Goal: Check status: Check status

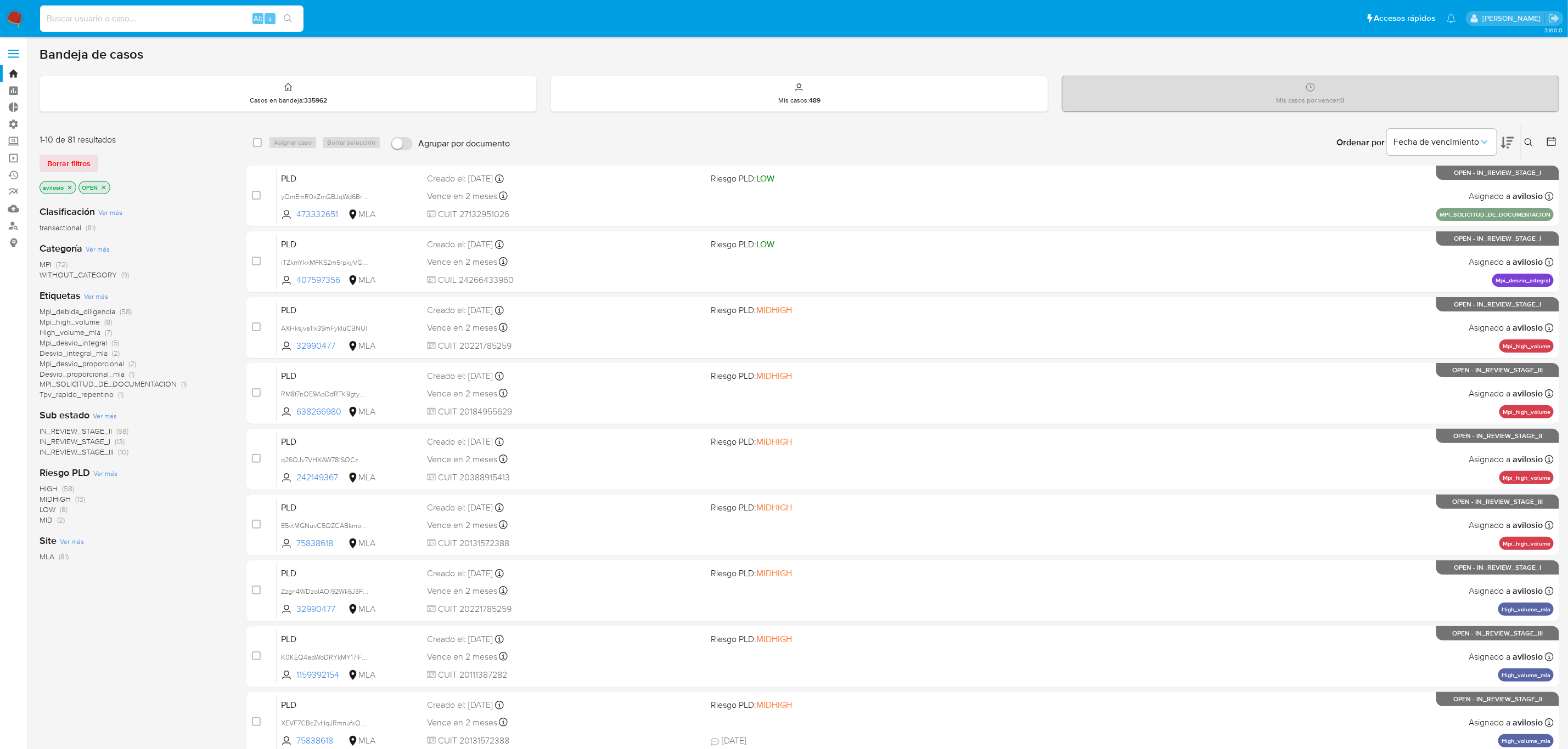
click at [134, 15] on input at bounding box center [172, 18] width 264 height 14
paste input "120500241"
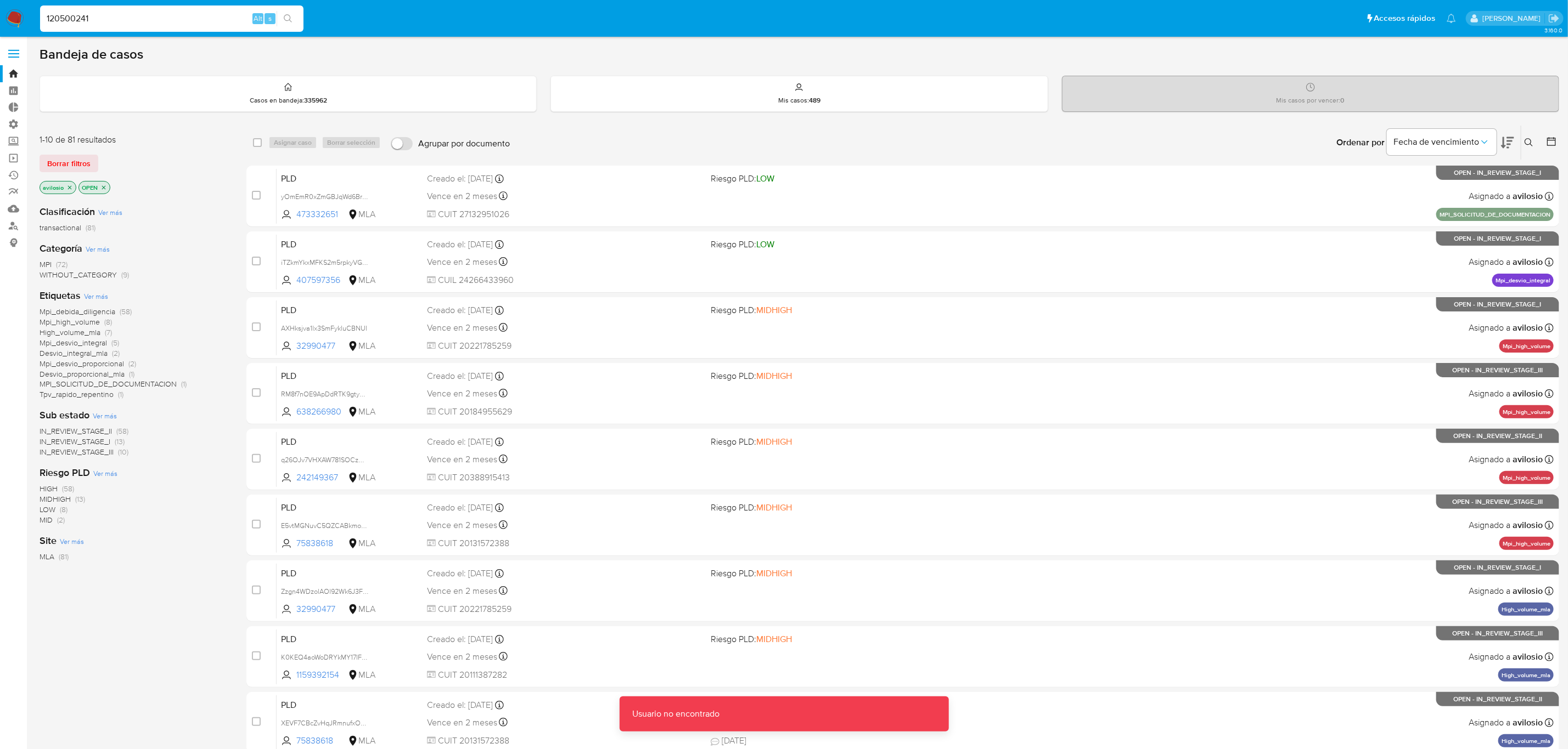
click at [134, 15] on input "120500241" at bounding box center [172, 18] width 264 height 14
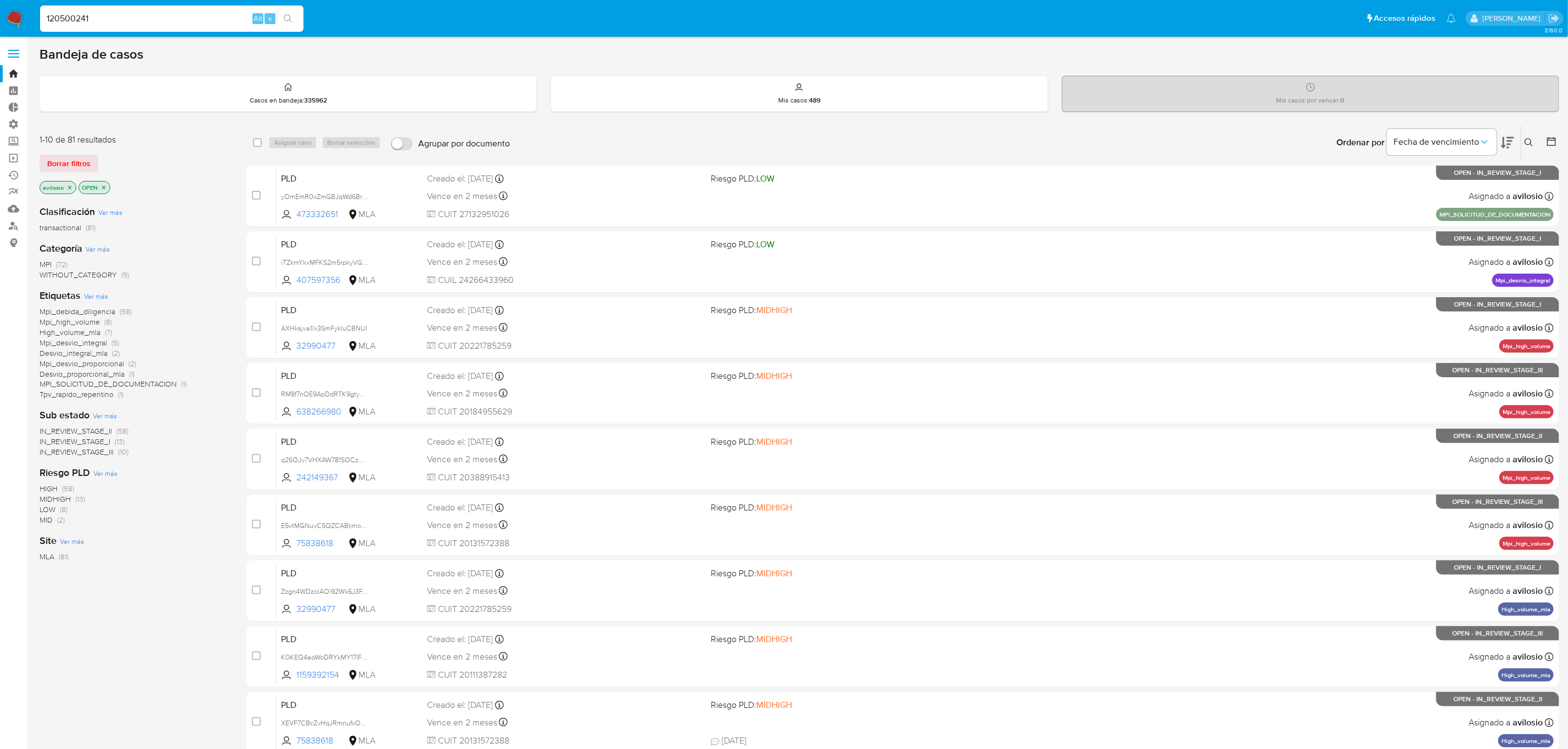
type input "120500241"
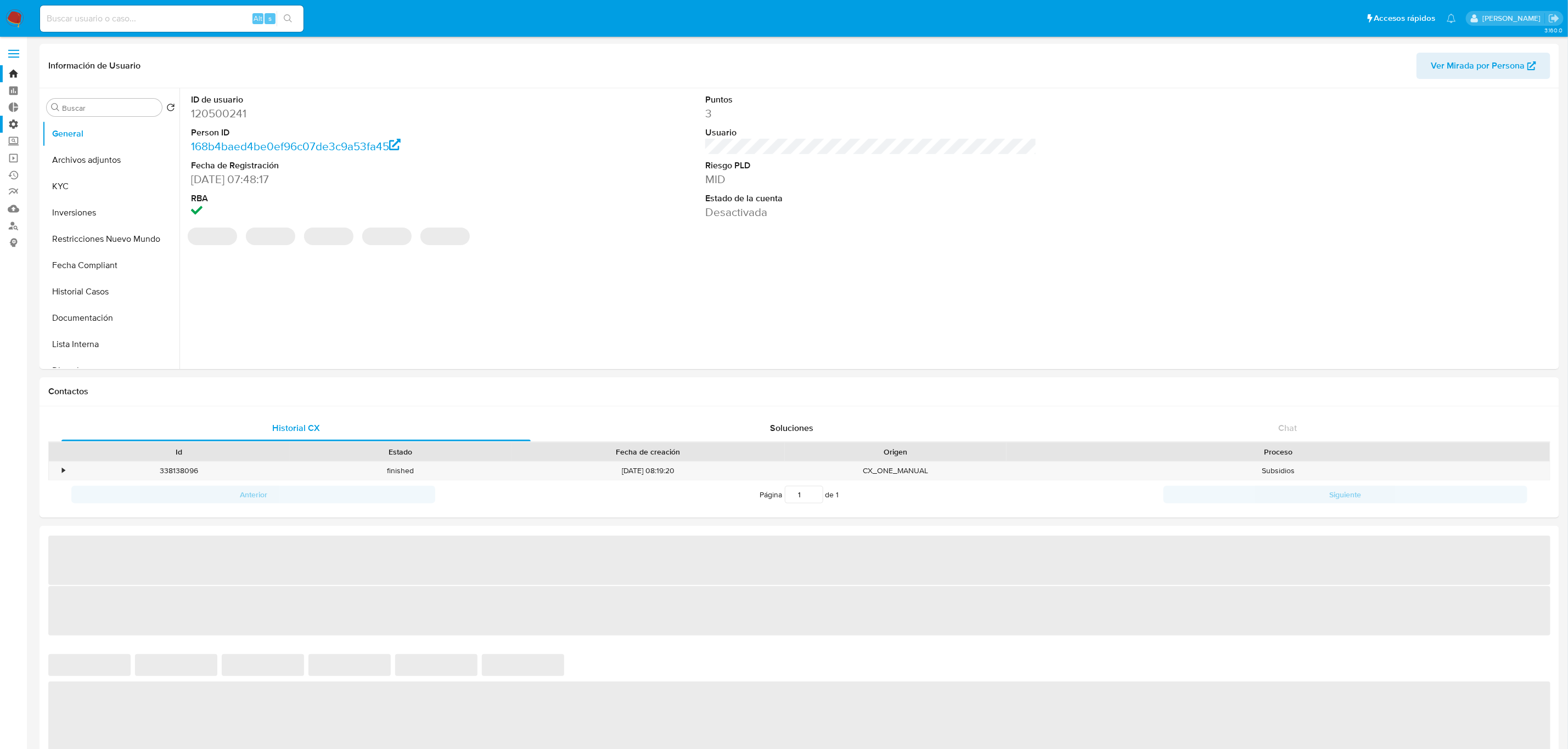
select select "10"
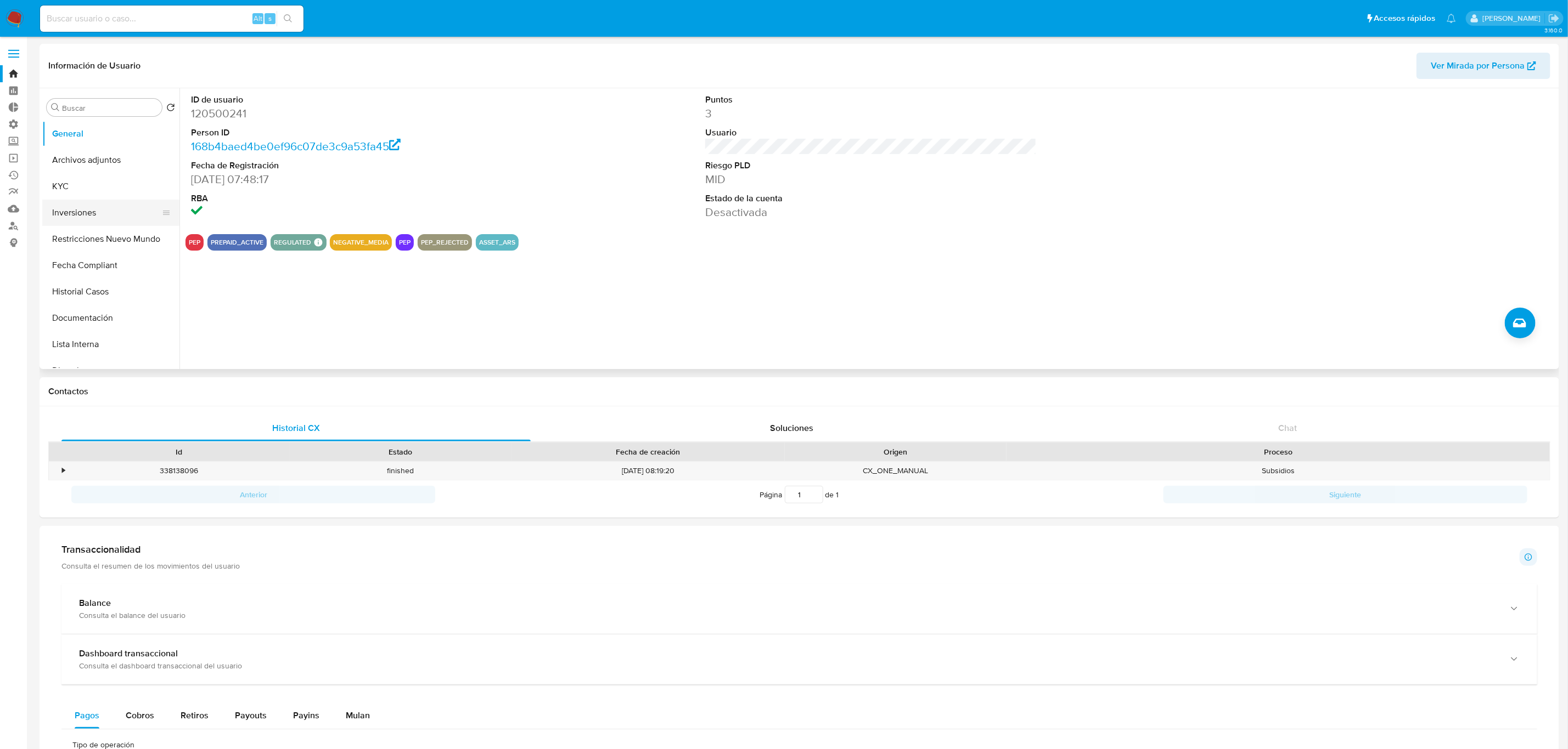
click at [114, 217] on button "Inversiones" at bounding box center [106, 213] width 128 height 27
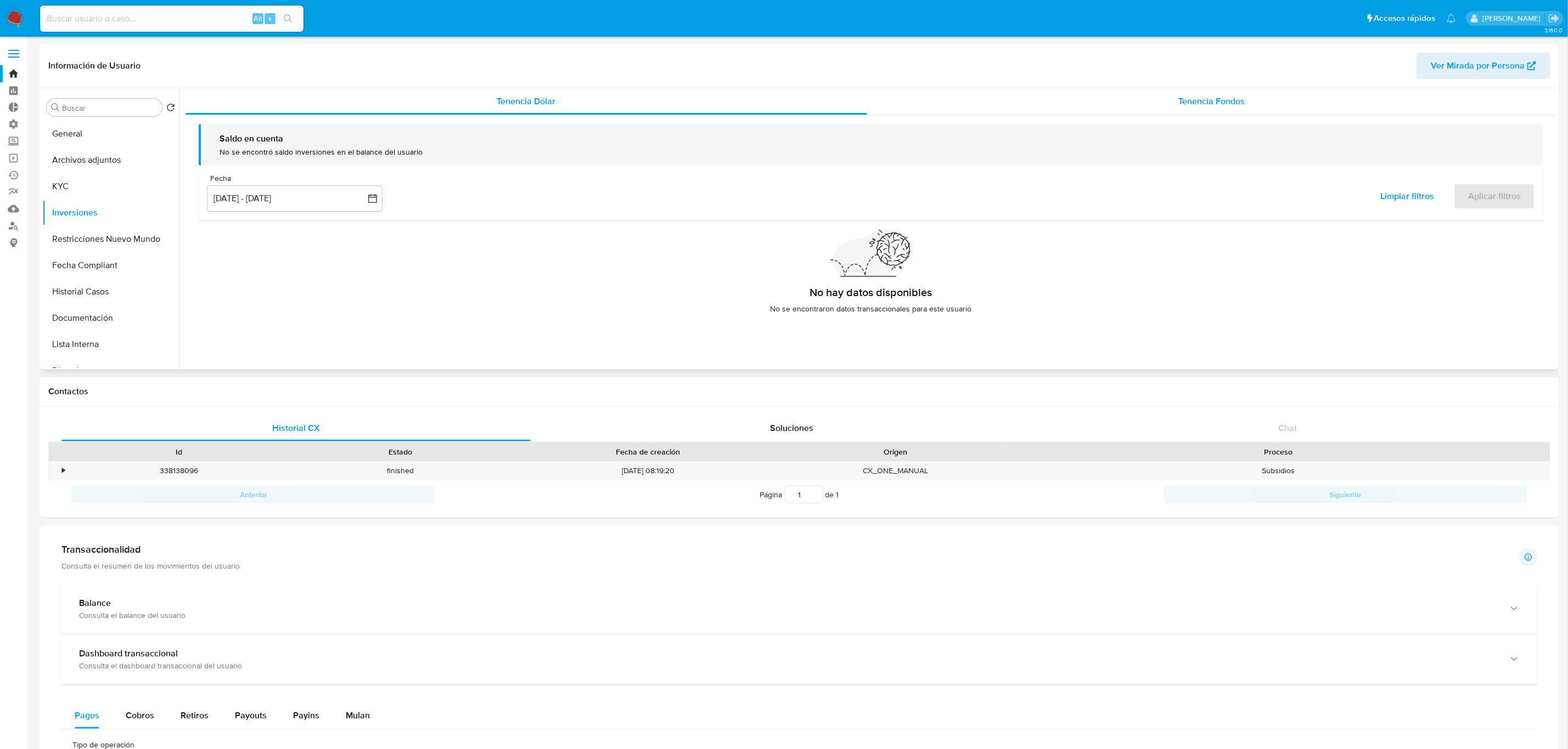
click at [1260, 95] on div "Tenencia Fondos" at bounding box center [1211, 101] width 689 height 27
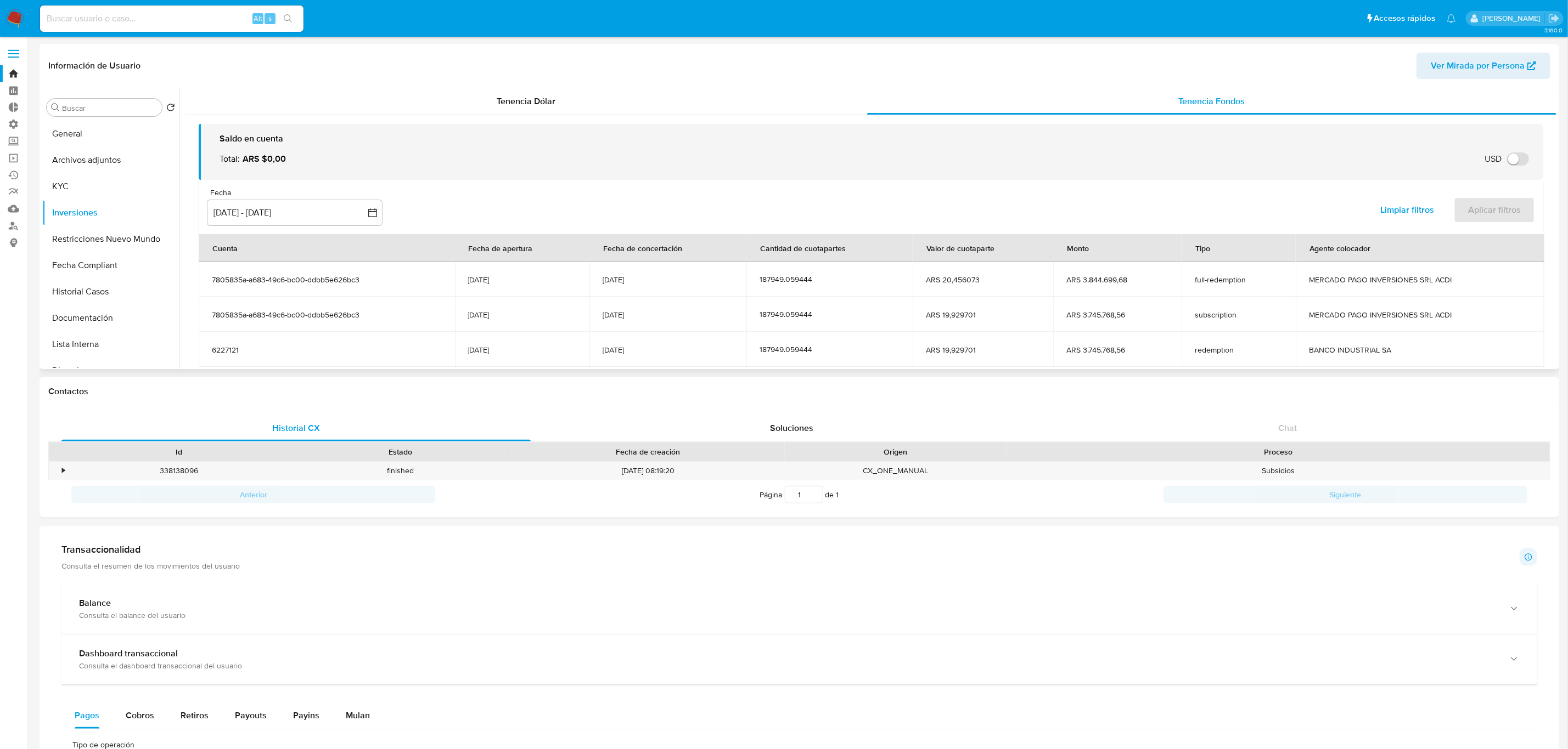
click at [257, 280] on span "7805835a-a683-49c6-bc00-ddbb5e626bc3" at bounding box center [327, 280] width 230 height 10
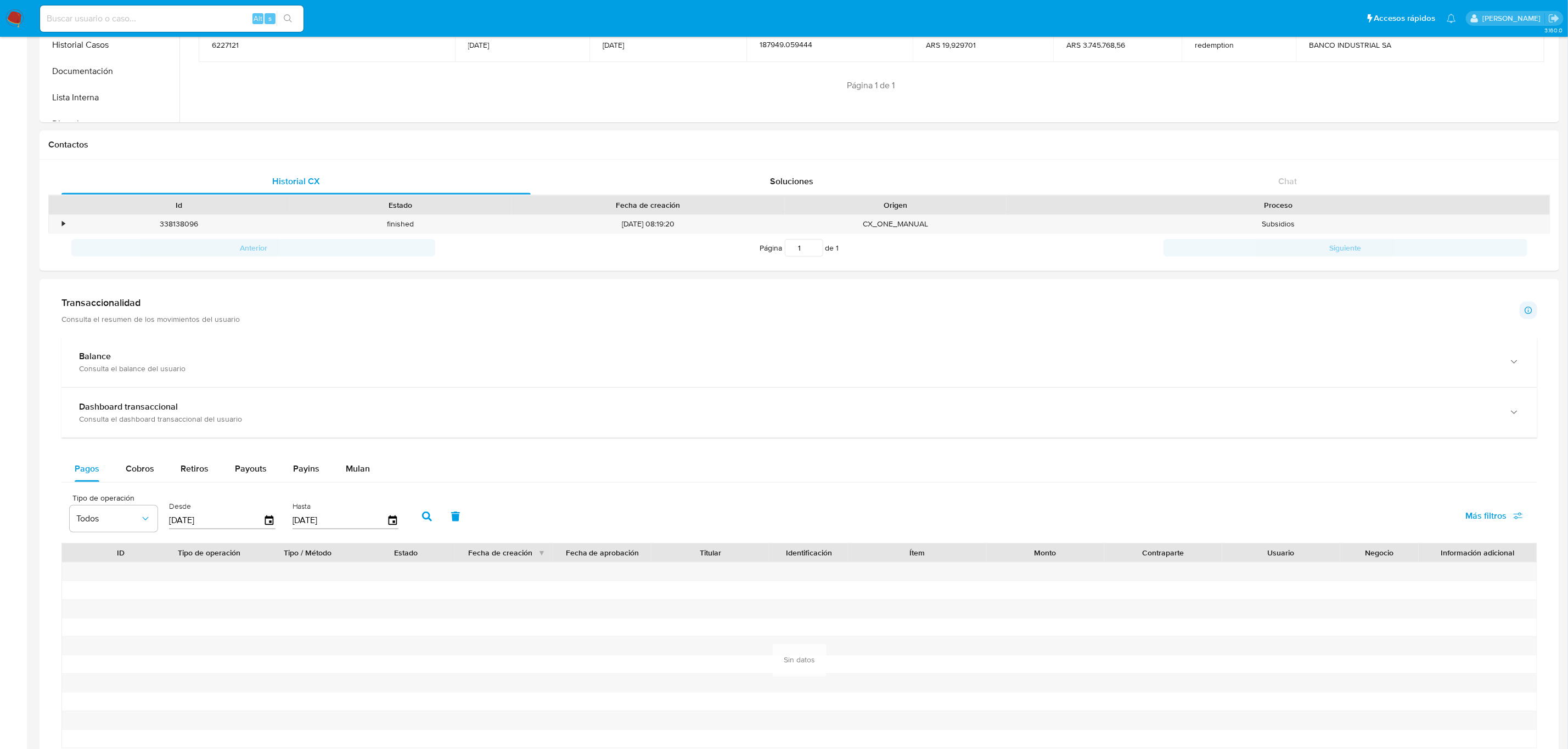
scroll to position [412, 0]
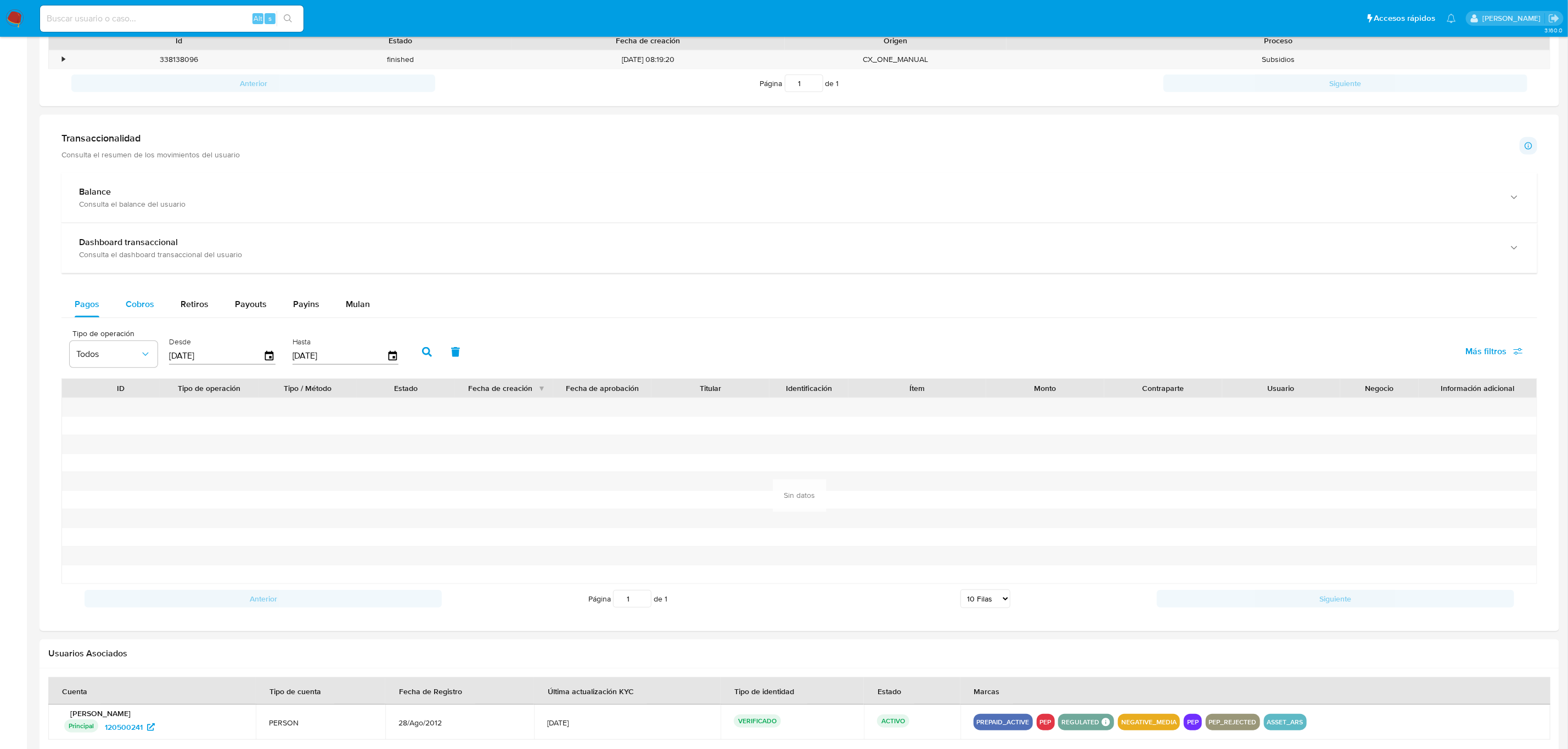
click at [148, 306] on span "Cobros" at bounding box center [140, 304] width 29 height 12
select select "10"
click at [205, 309] on span "Retiros" at bounding box center [194, 304] width 28 height 12
select select "10"
click at [266, 310] on button "Payouts" at bounding box center [250, 305] width 58 height 27
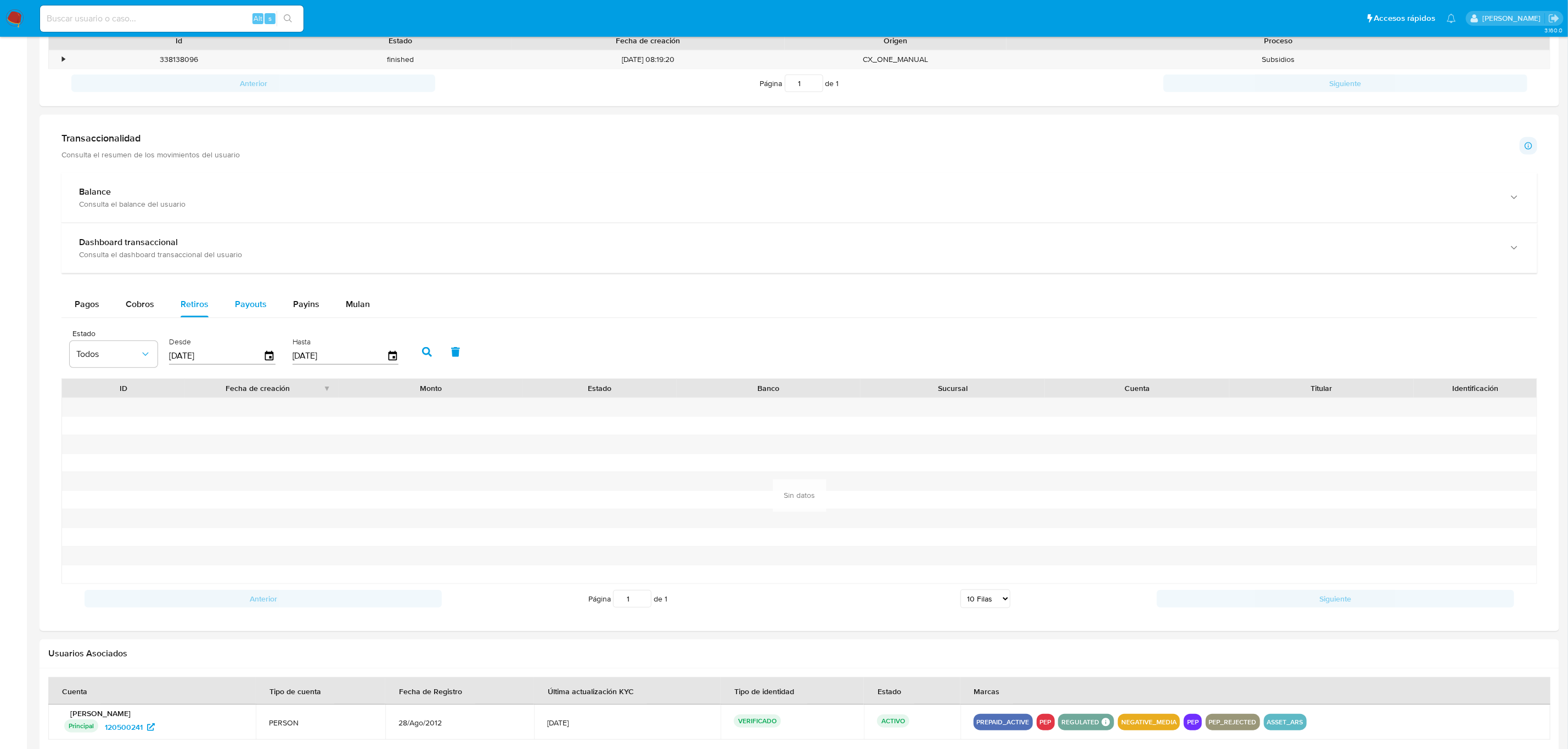
select select "10"
click at [323, 303] on button "Payins" at bounding box center [306, 305] width 53 height 27
select select "10"
click at [349, 304] on span "Mulan" at bounding box center [357, 304] width 24 height 12
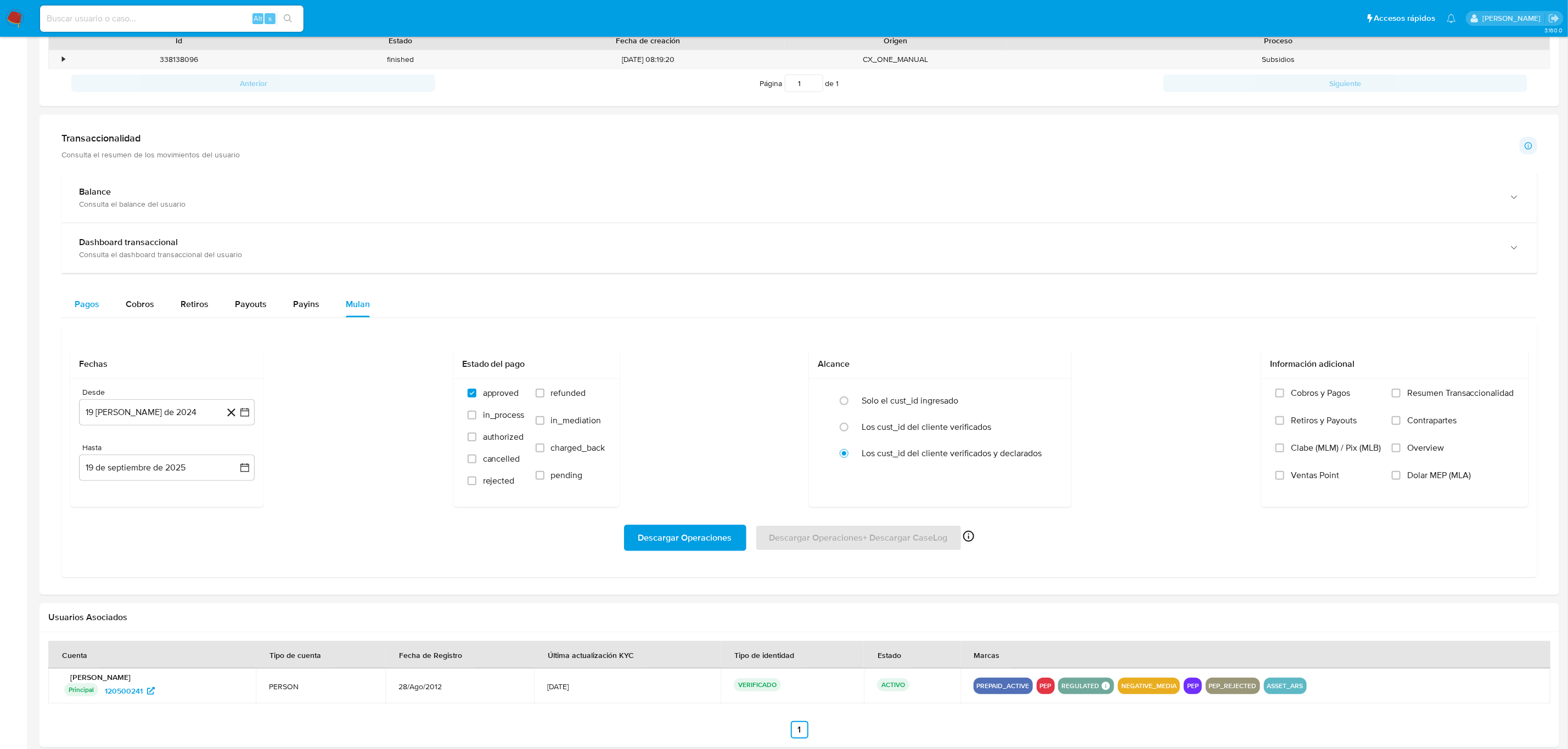
click at [90, 298] on span "Pagos" at bounding box center [87, 304] width 25 height 12
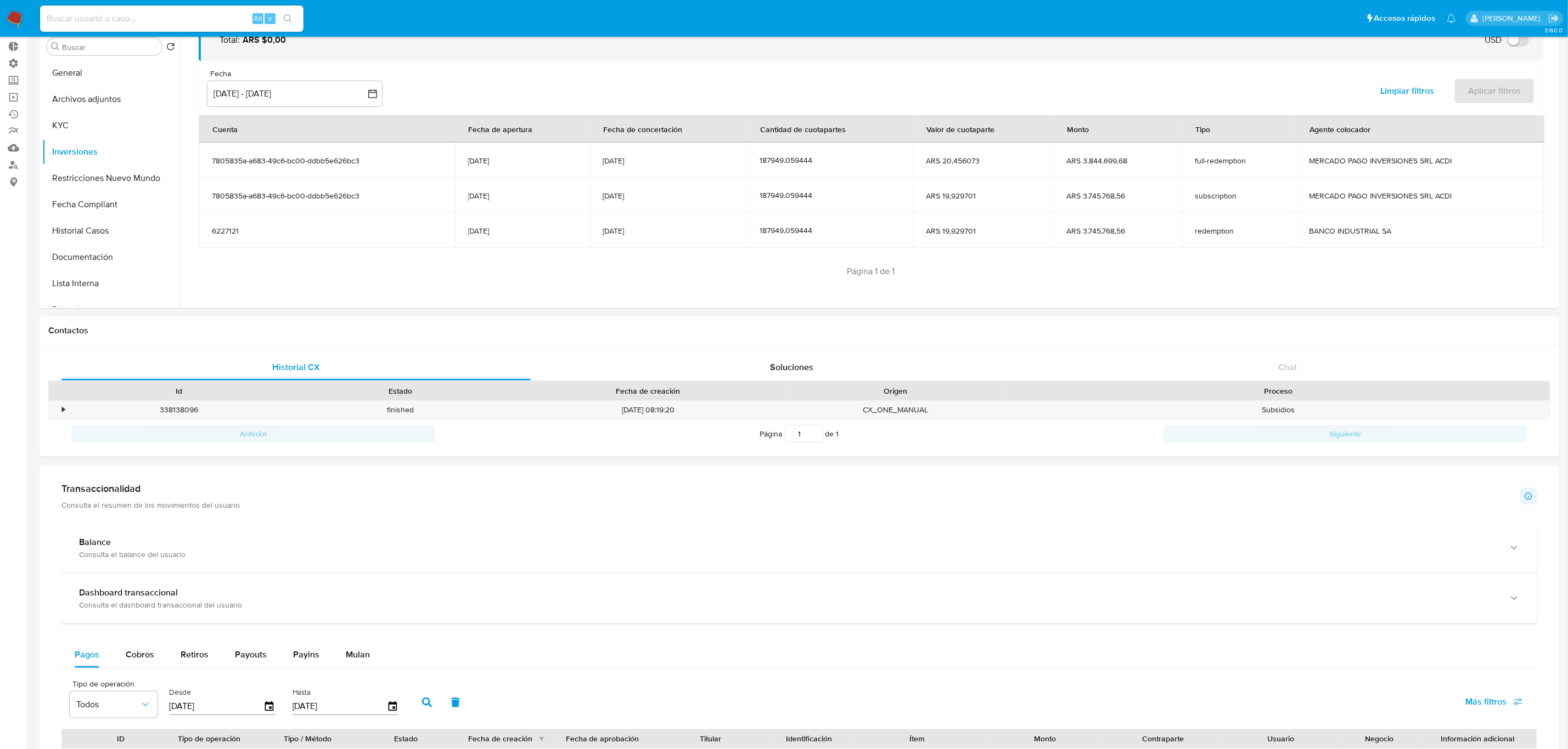
scroll to position [246, 0]
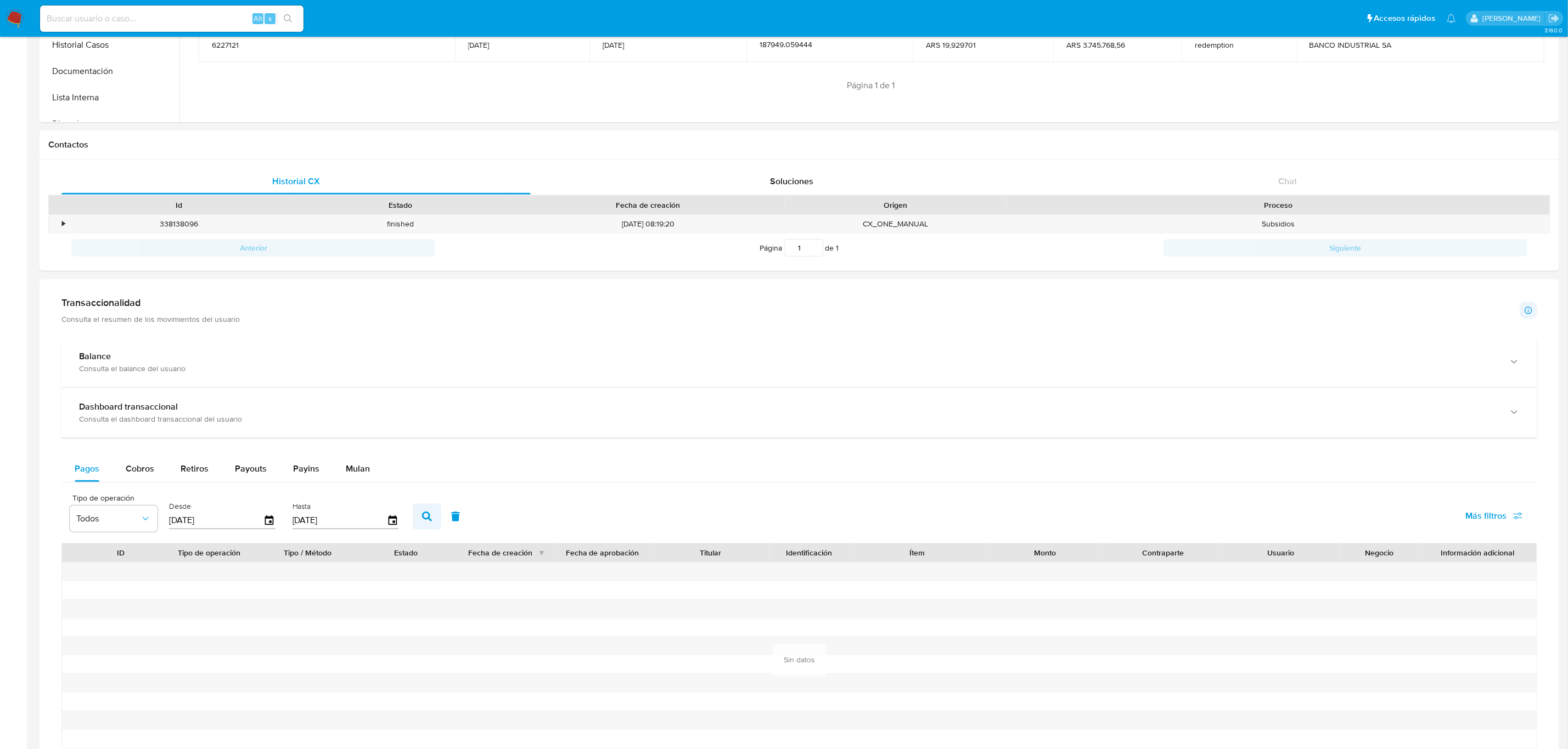
click at [422, 519] on icon "button" at bounding box center [427, 517] width 10 height 10
click at [153, 525] on button "Todos" at bounding box center [114, 519] width 88 height 27
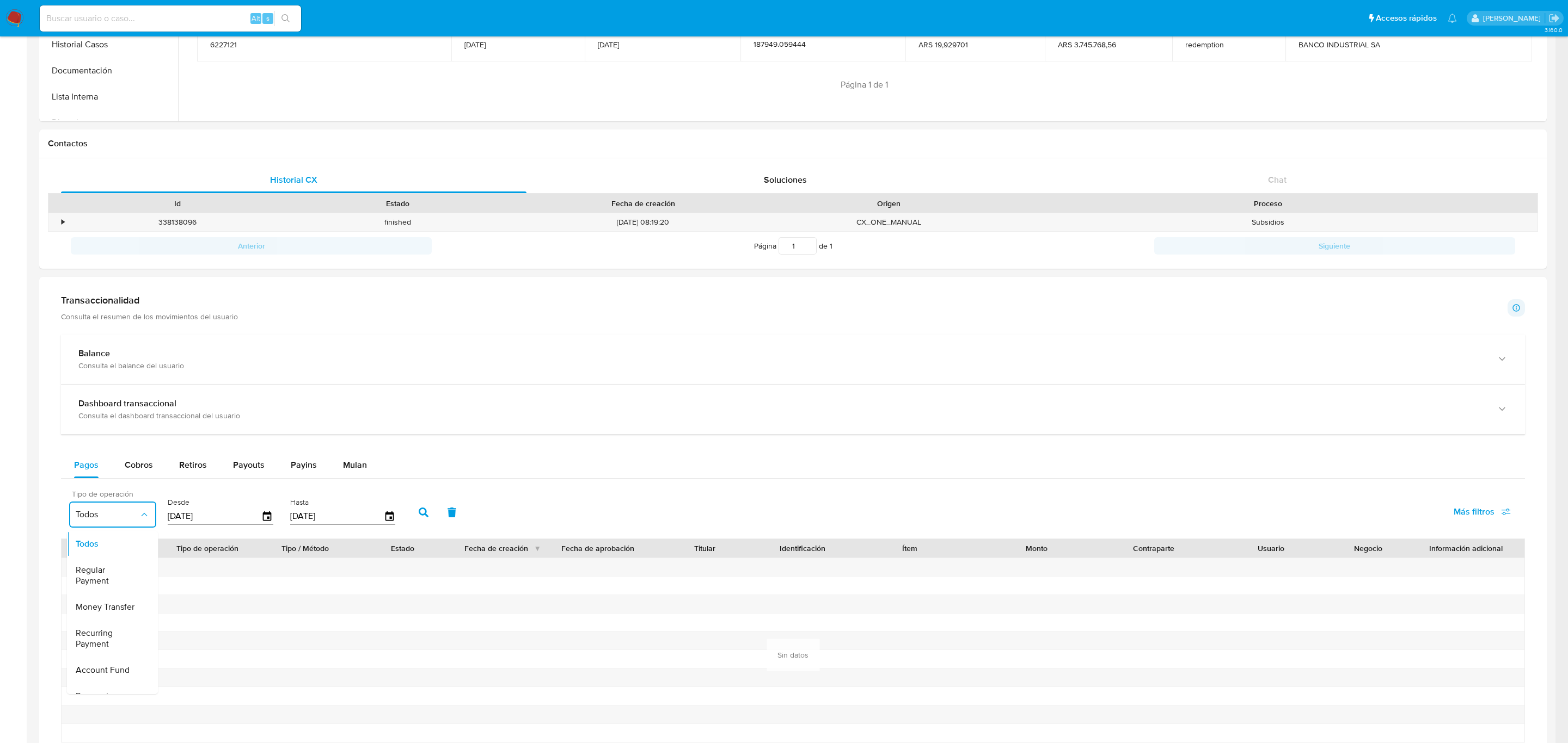
click at [152, 521] on button "Todos" at bounding box center [113, 515] width 87 height 27
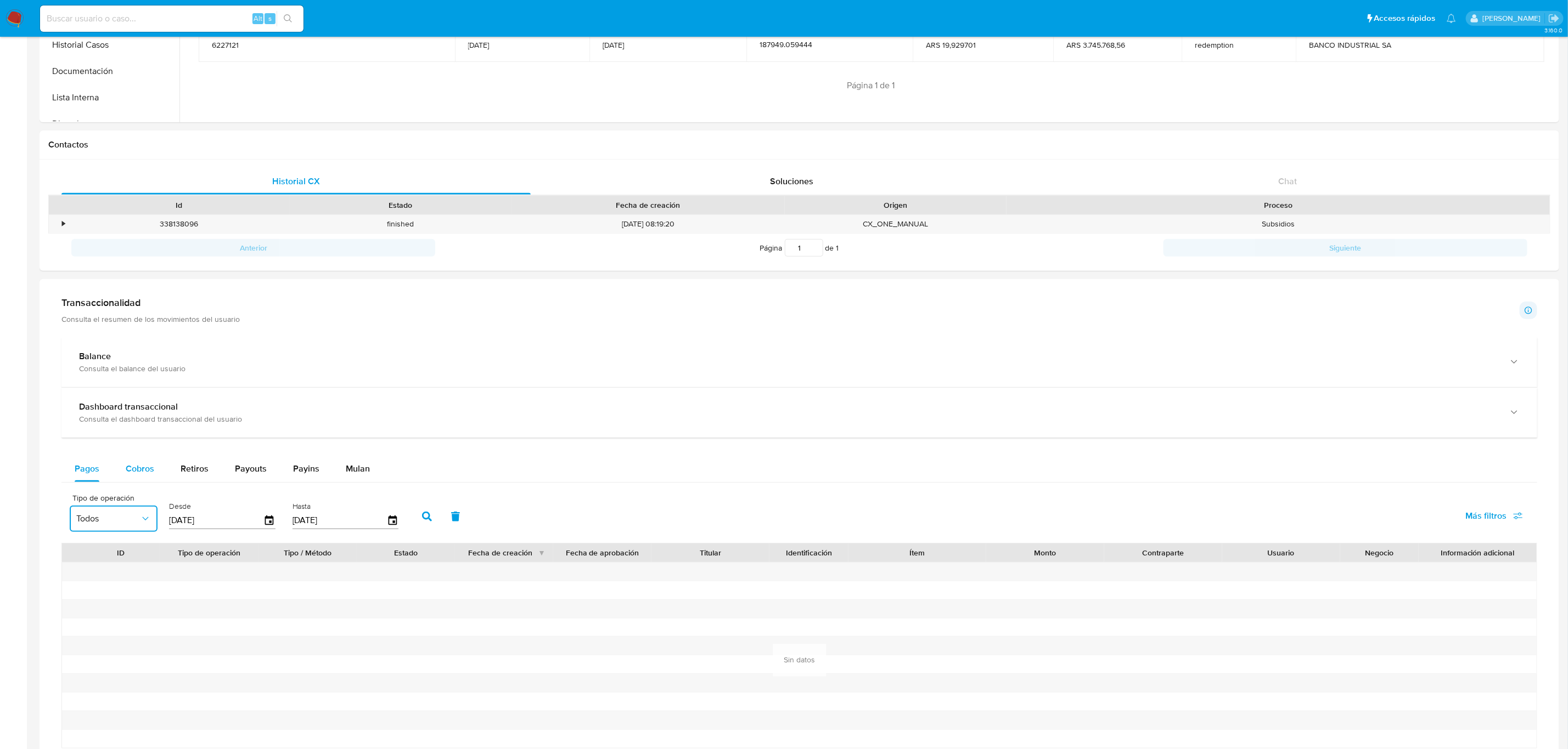
click at [143, 460] on div "Cobros" at bounding box center [140, 469] width 29 height 27
click at [200, 471] on span "Retiros" at bounding box center [194, 468] width 28 height 12
click at [259, 463] on span "Payouts" at bounding box center [250, 468] width 32 height 12
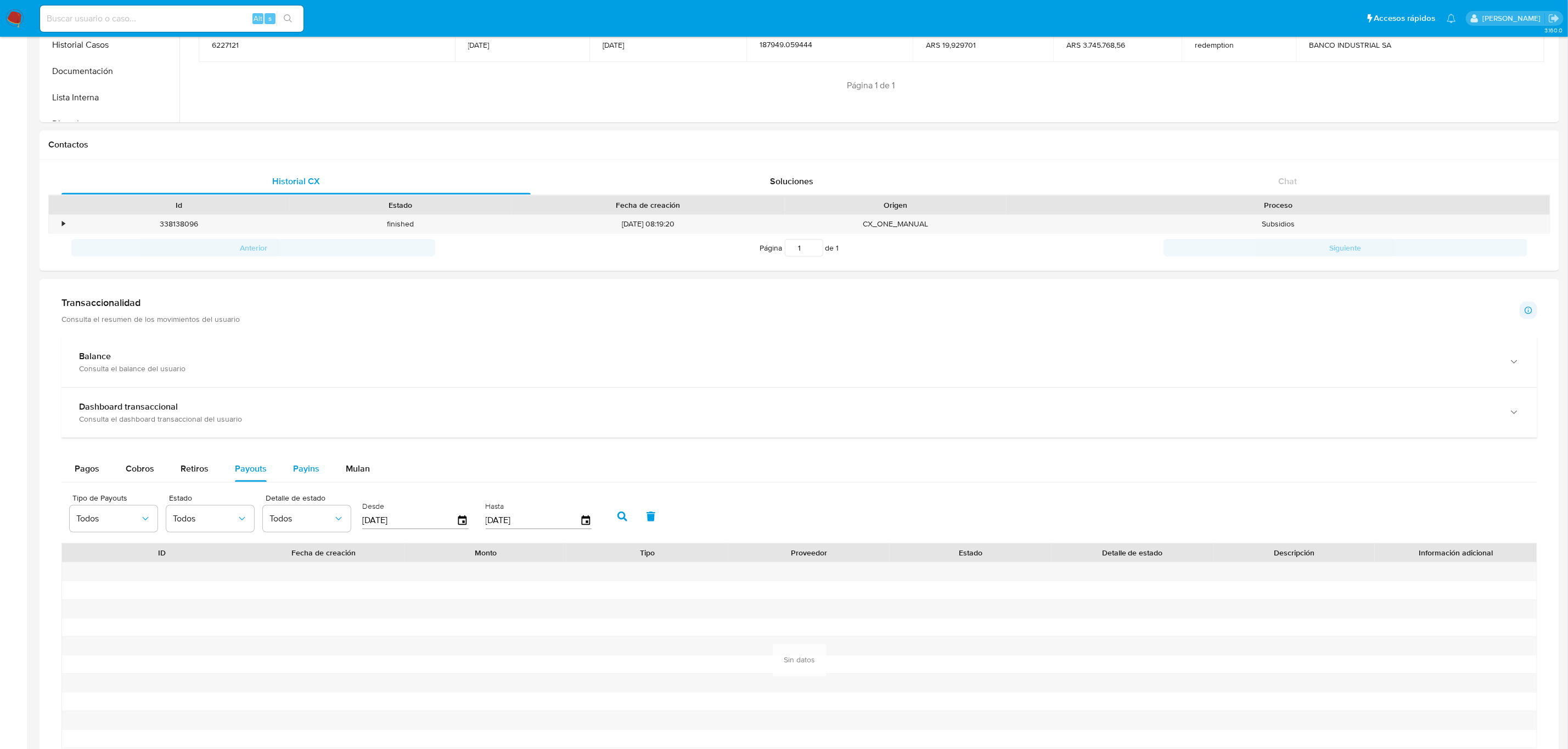
click at [310, 473] on span "Payins" at bounding box center [307, 468] width 27 height 12
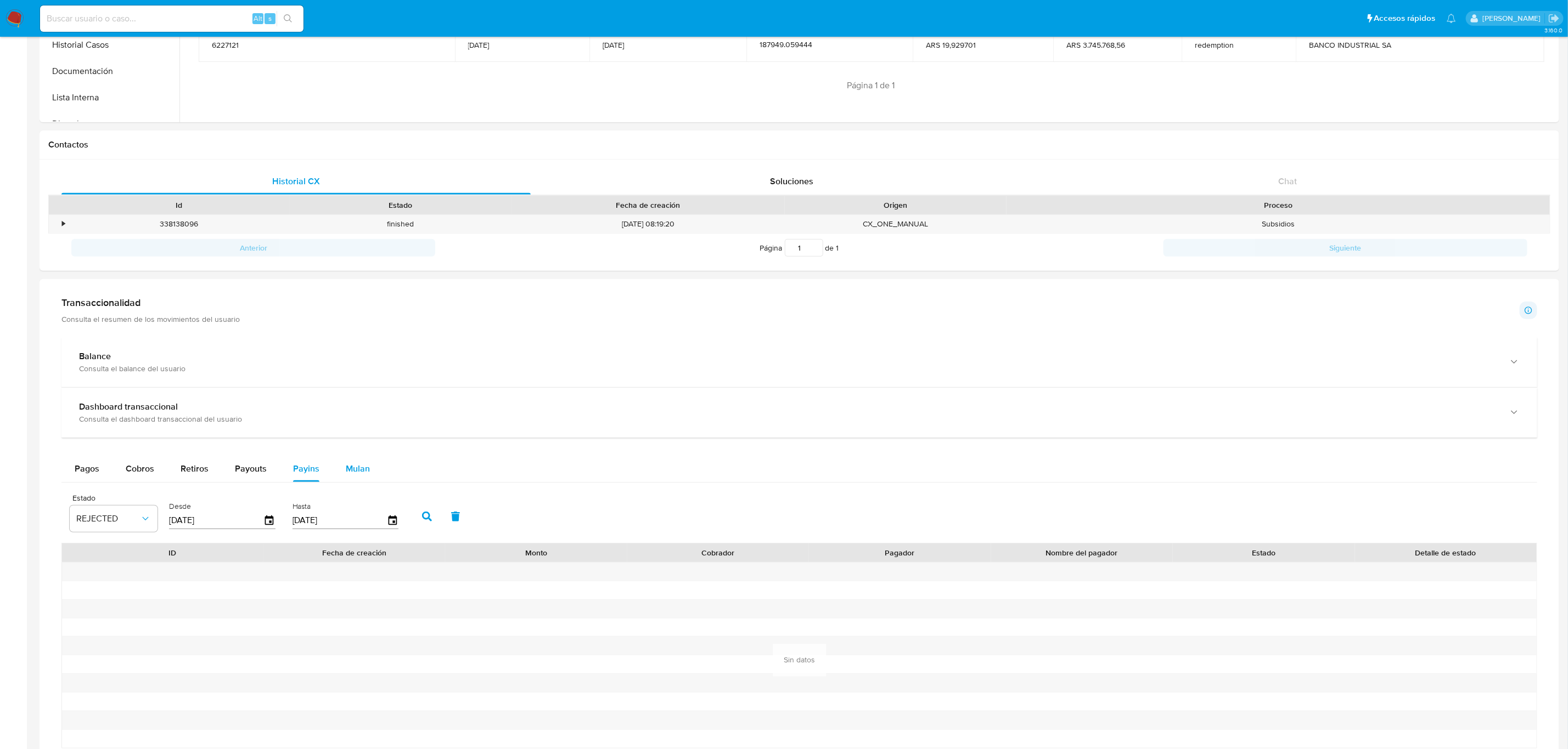
click at [356, 471] on span "Mulan" at bounding box center [357, 468] width 24 height 12
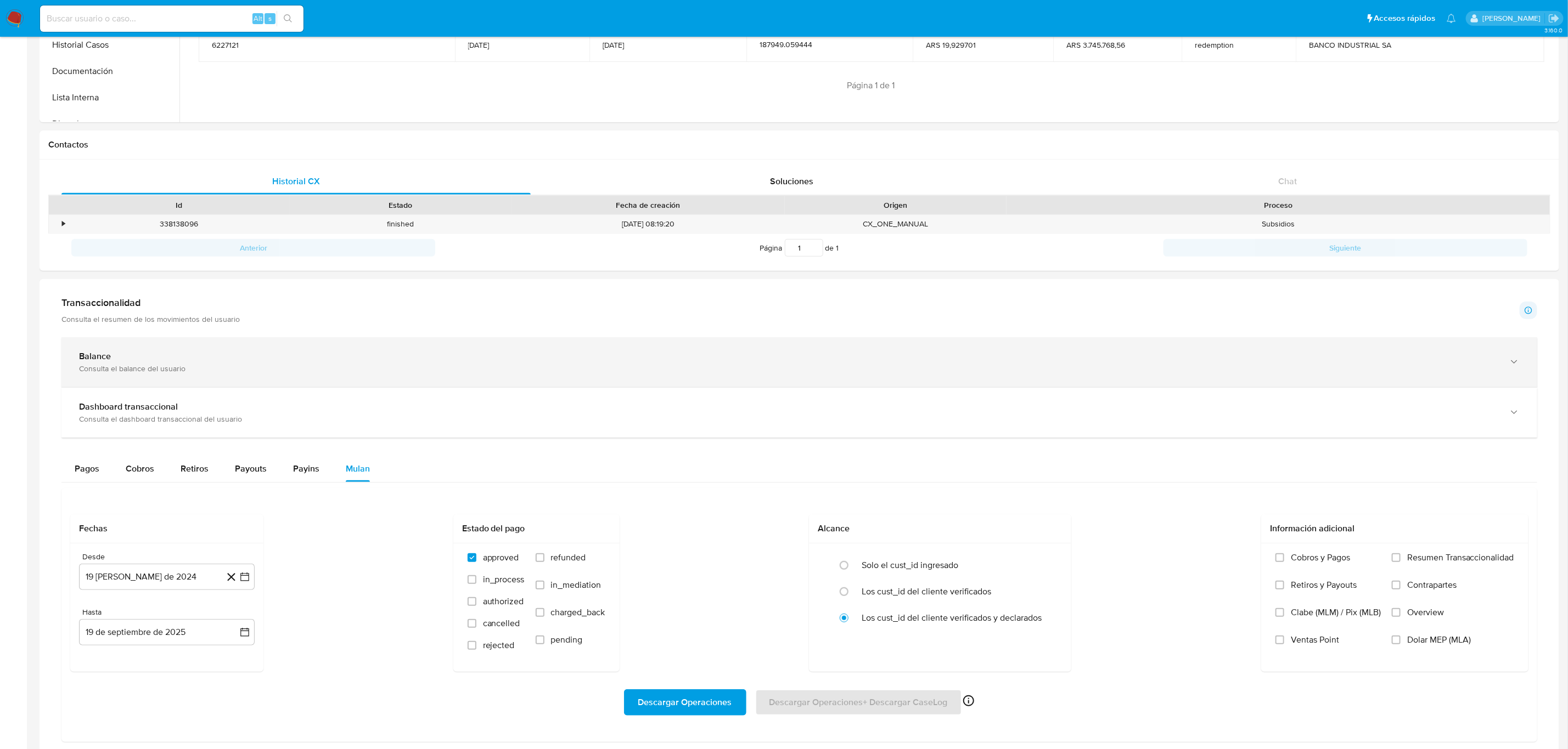
click at [188, 386] on div "Balance Consulta el balance del usuario" at bounding box center [799, 362] width 1475 height 50
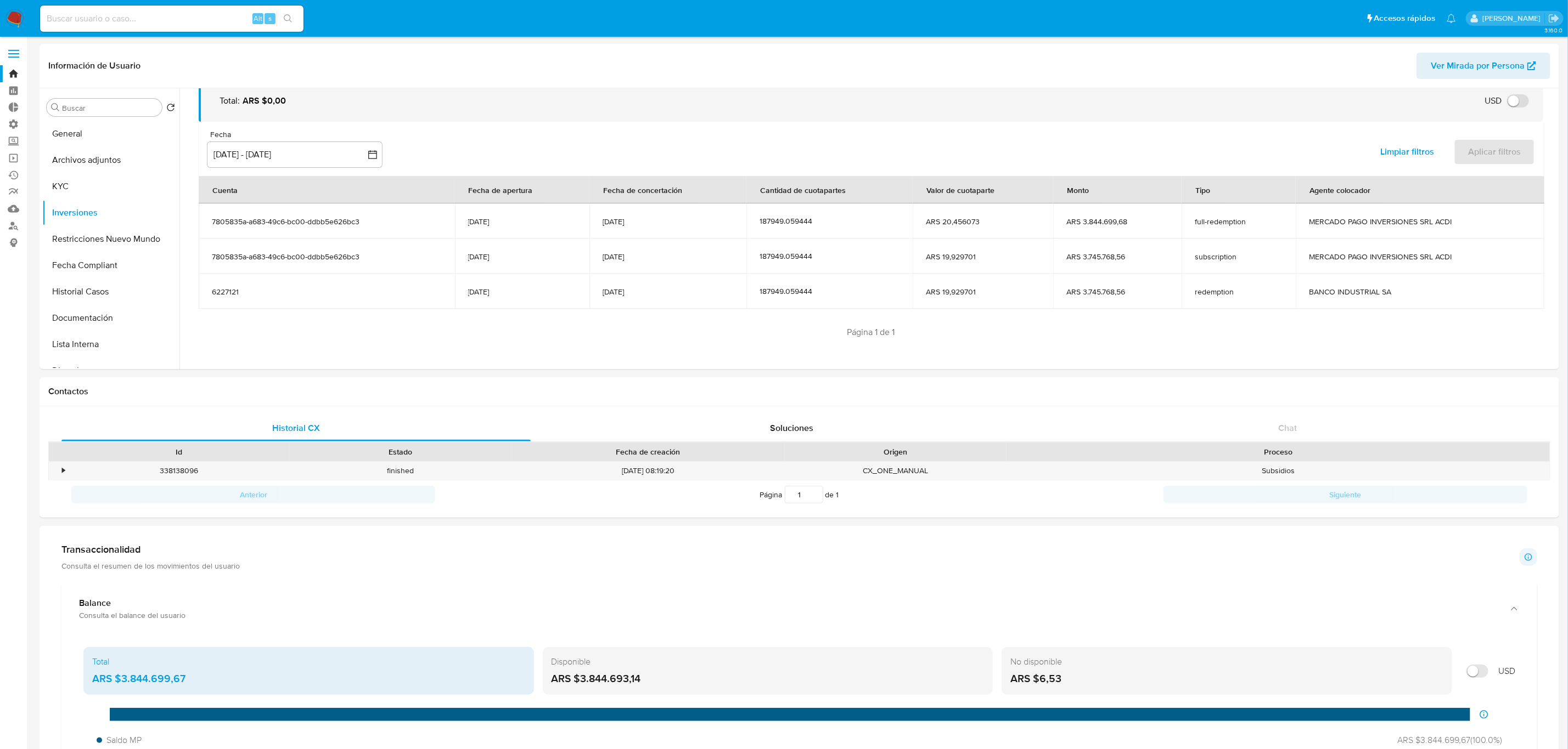
scroll to position [82, 0]
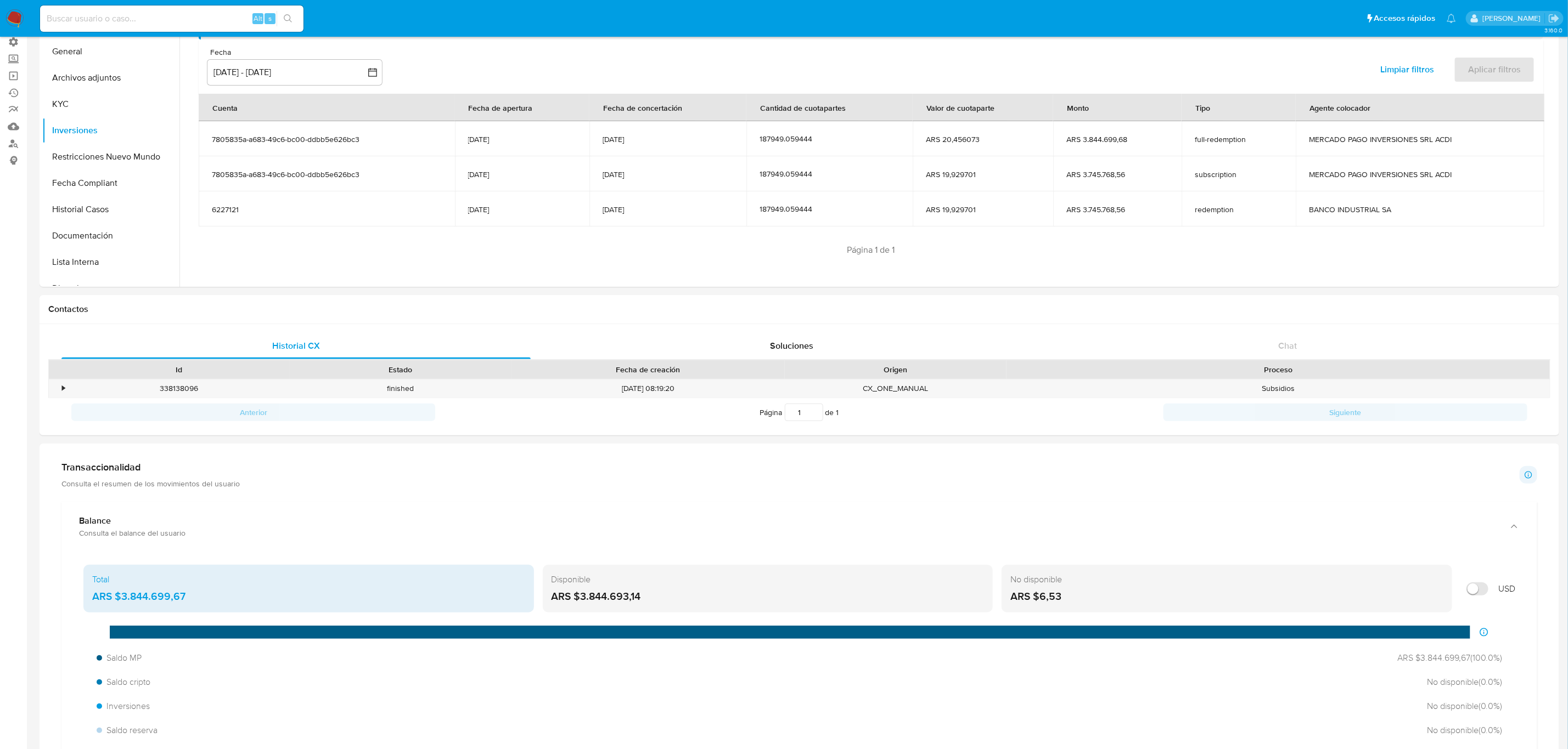
click at [1487, 593] on label at bounding box center [1477, 588] width 32 height 24
click at [1487, 593] on input "Mostrar en USD" at bounding box center [1476, 589] width 22 height 13
click at [1478, 587] on input "Mostrar en USD" at bounding box center [1476, 589] width 22 height 13
checkbox input "false"
click at [81, 19] on input at bounding box center [172, 18] width 264 height 14
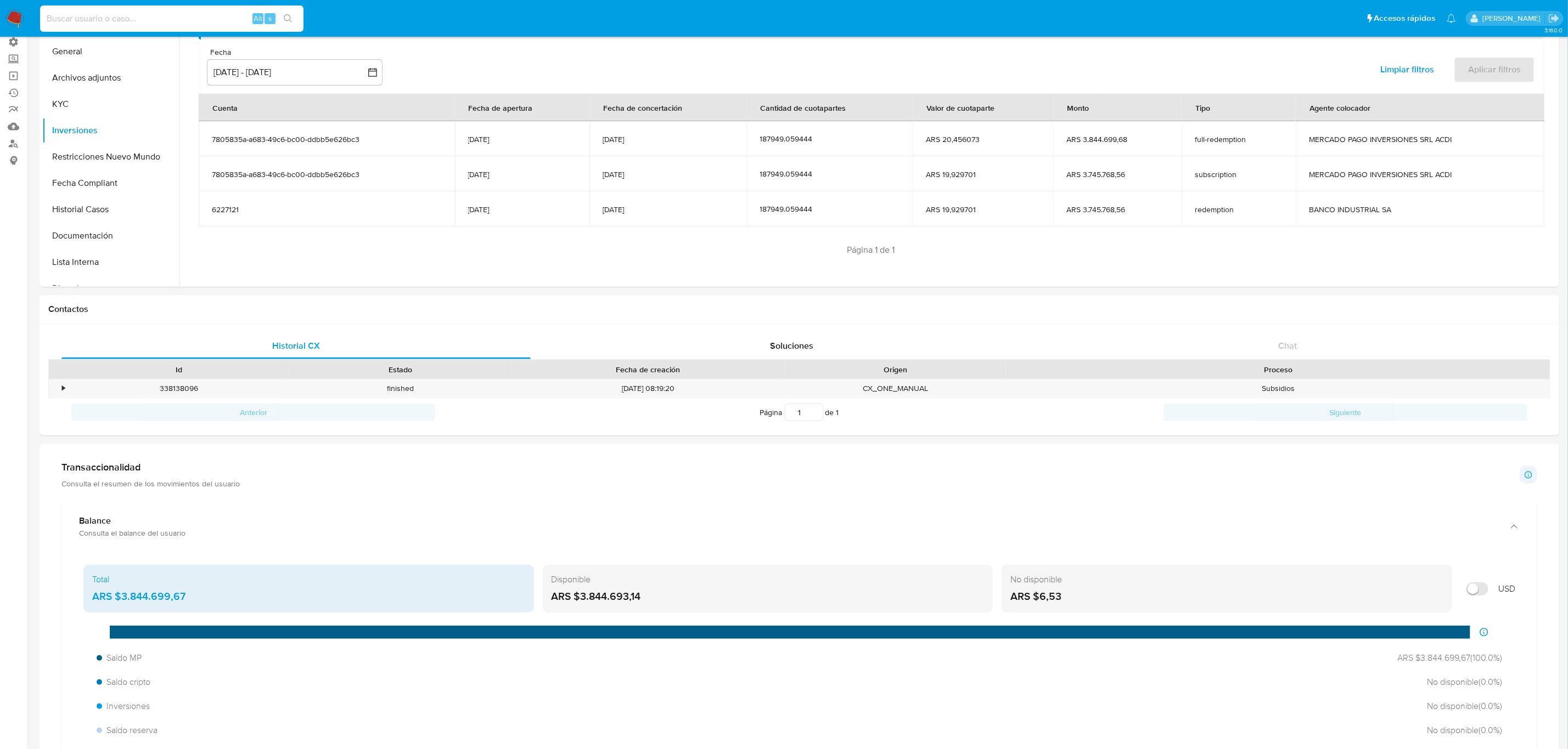
paste input "1035117601"
drag, startPoint x: 143, startPoint y: 13, endPoint x: -45, endPoint y: 32, distance: 189.0
click at [0, 32] on html "Pausado Ver notificaciones 1035117601 Alt s Accesos rápidos Presiona las siguie…" at bounding box center [784, 706] width 1568 height 1576
paste input
drag, startPoint x: 47, startPoint y: 13, endPoint x: 65, endPoint y: 16, distance: 18.2
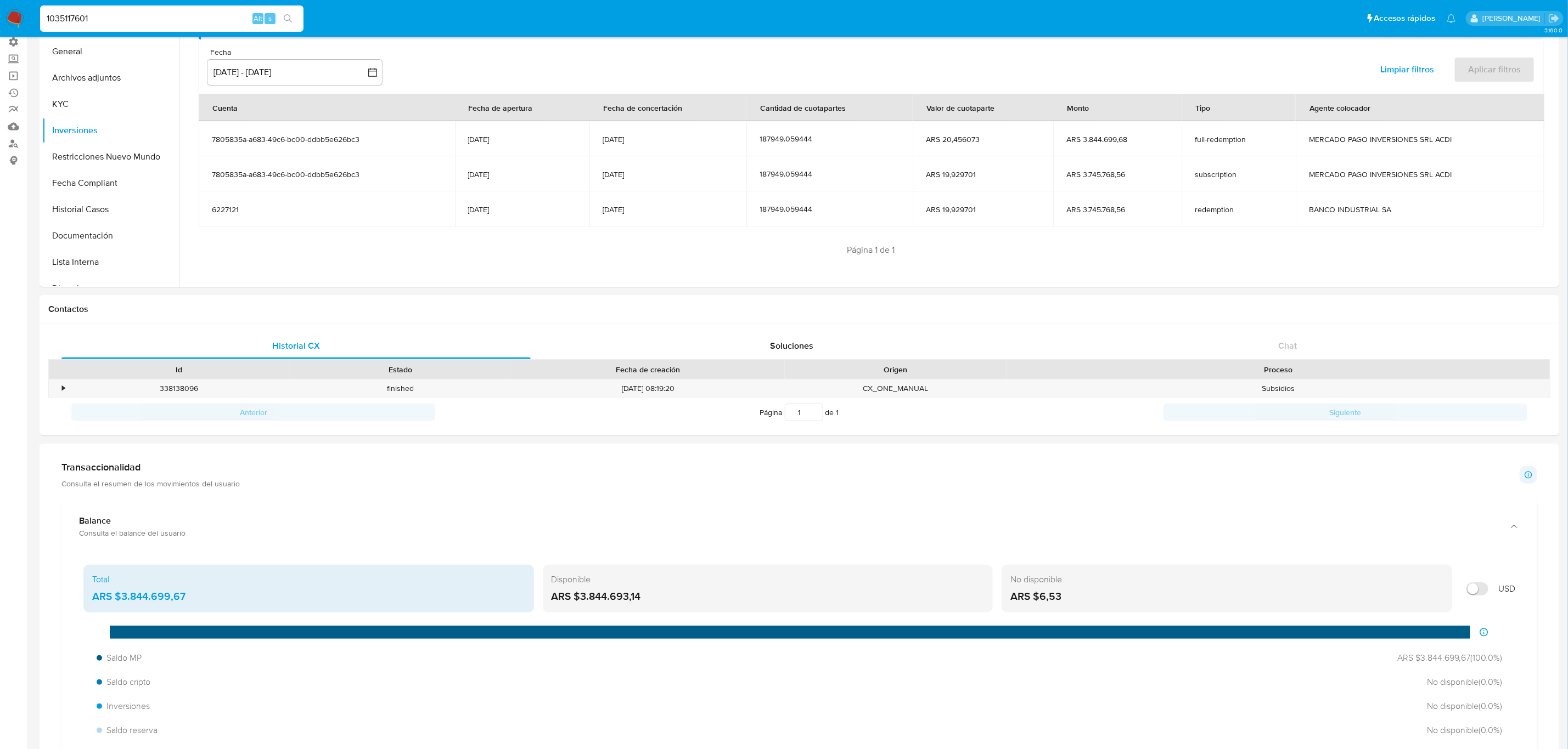
click at [48, 13] on input "1035117601" at bounding box center [172, 18] width 264 height 14
type input "1035117601"
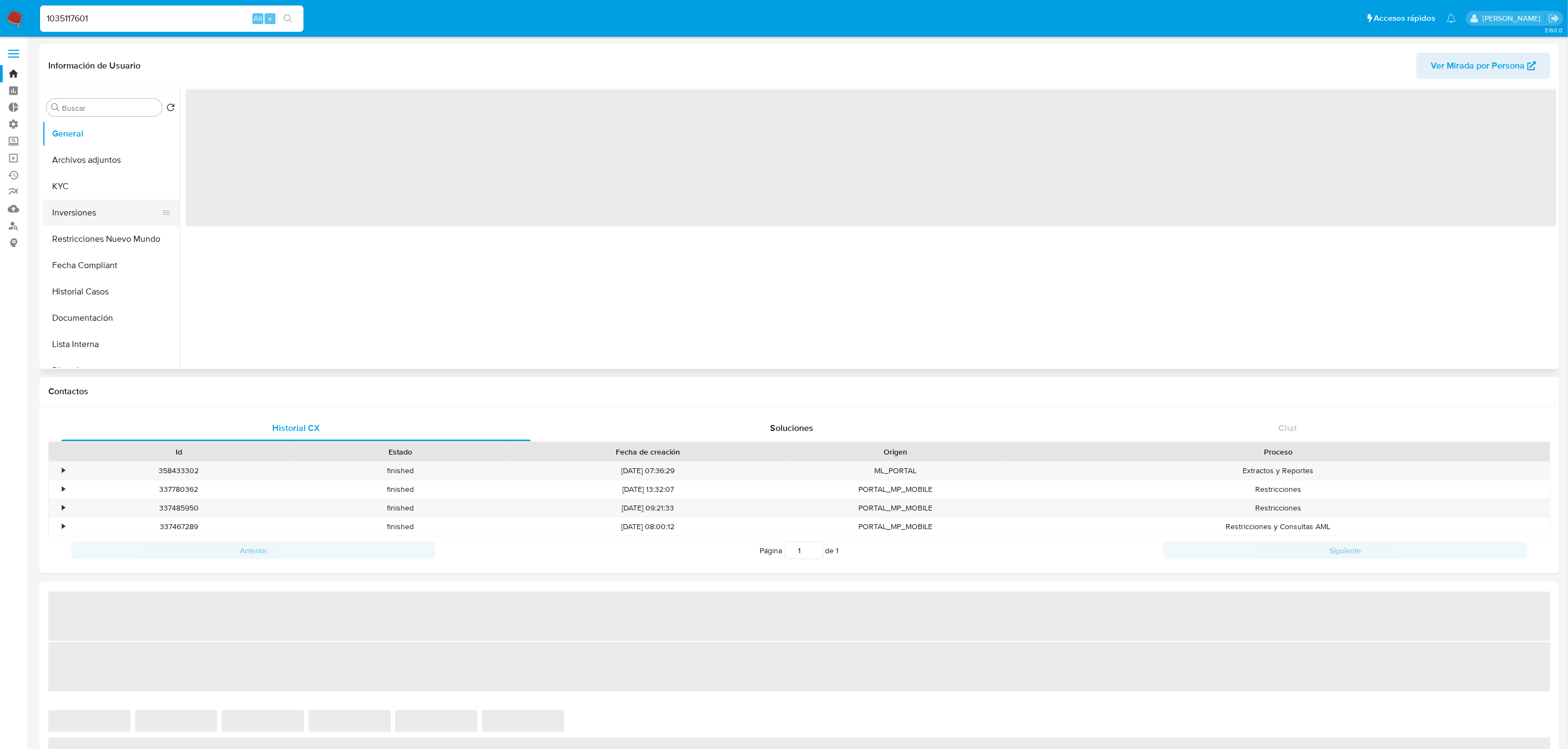
click at [114, 216] on button "Inversiones" at bounding box center [106, 213] width 128 height 27
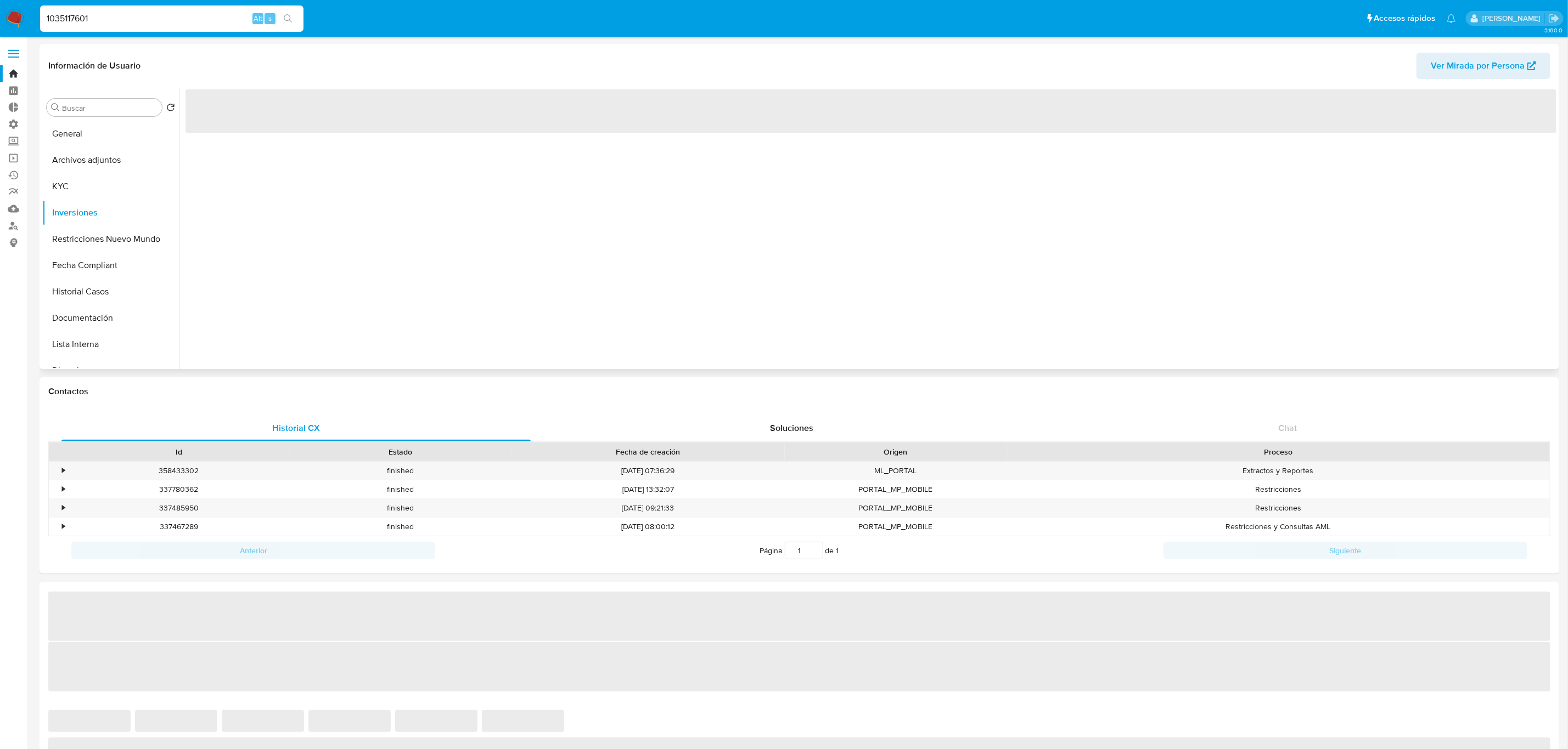
select select "10"
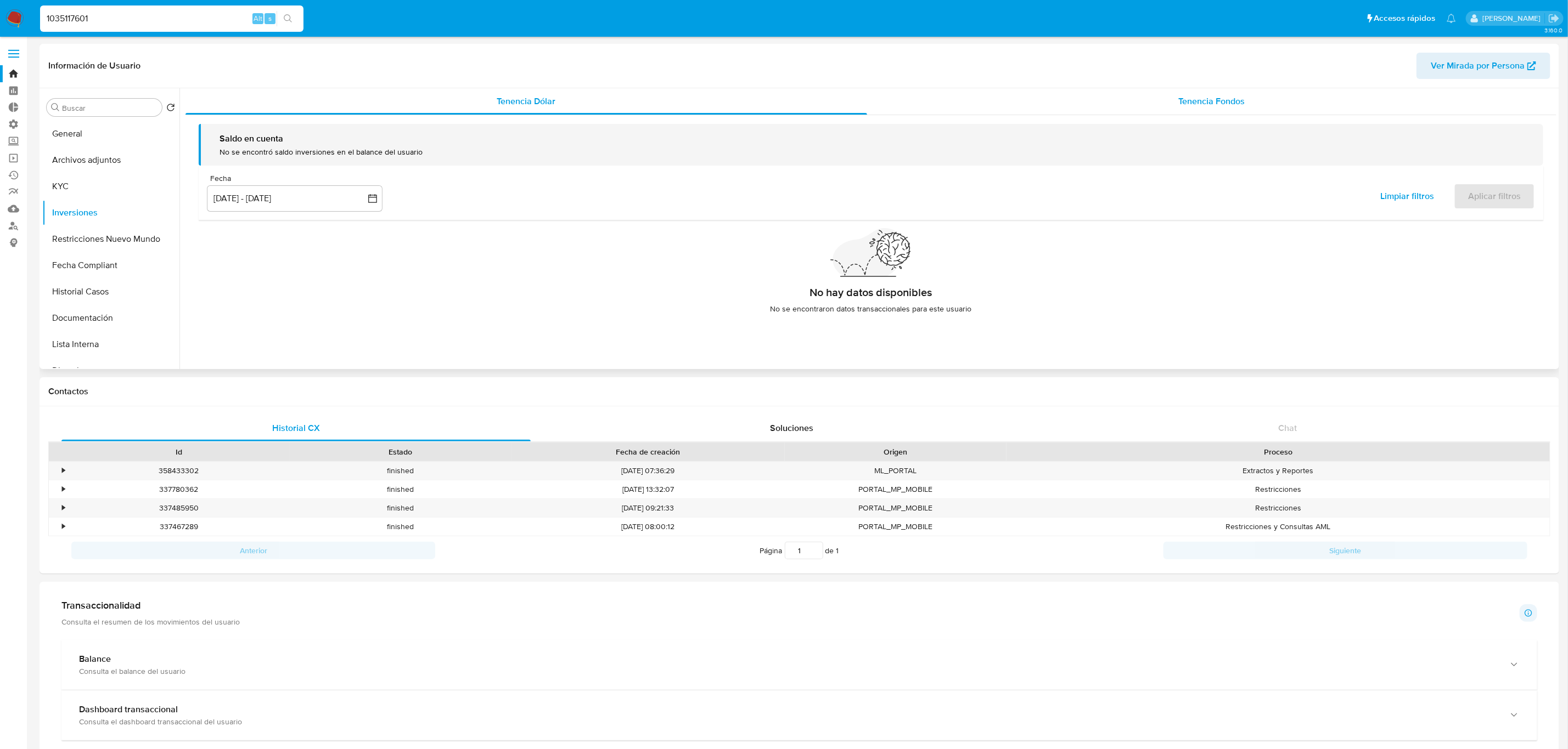
click at [1272, 108] on div "Tenencia Fondos" at bounding box center [1211, 101] width 689 height 27
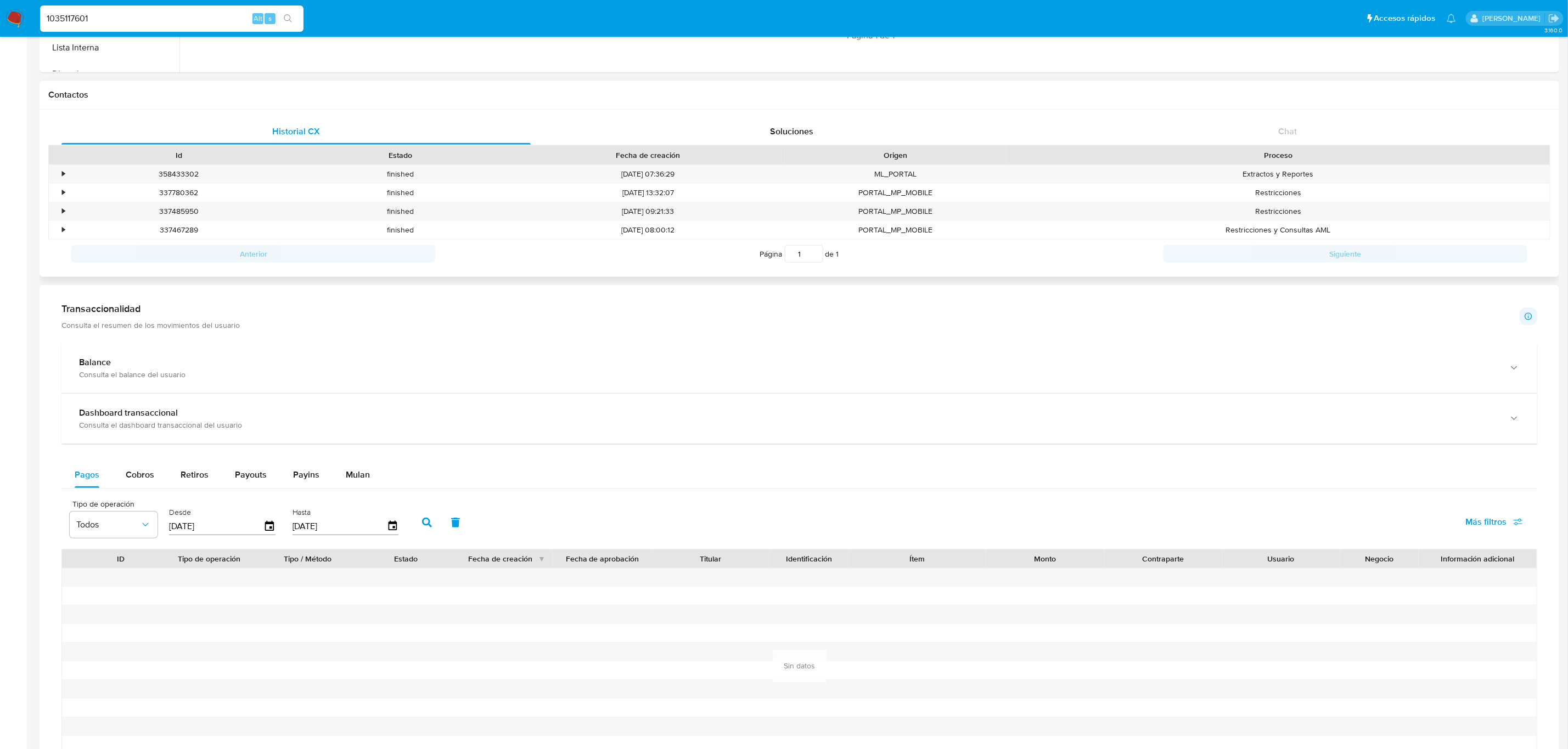
scroll to position [254, 0]
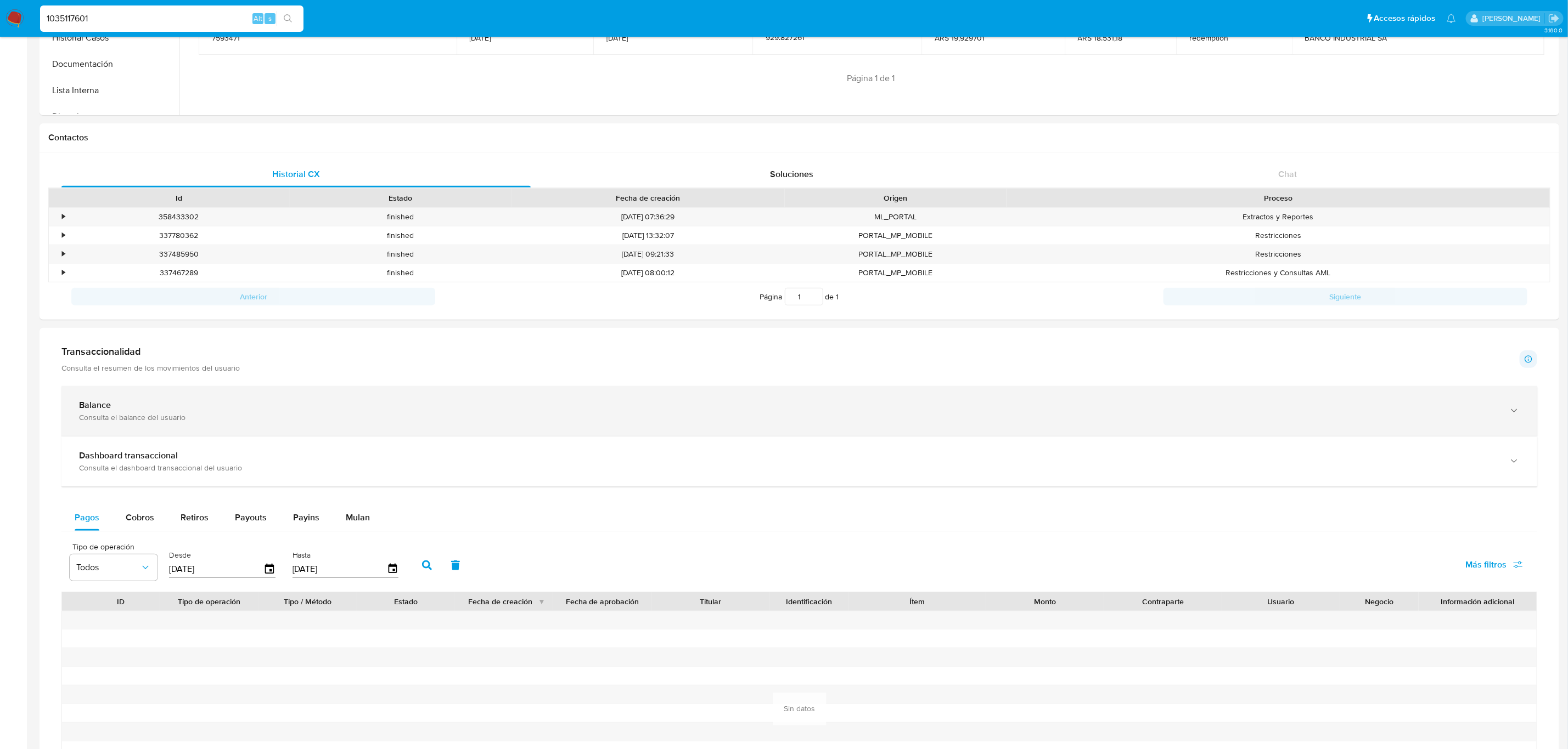
click at [131, 418] on div "Consulta el balance del usuario" at bounding box center [788, 417] width 1419 height 10
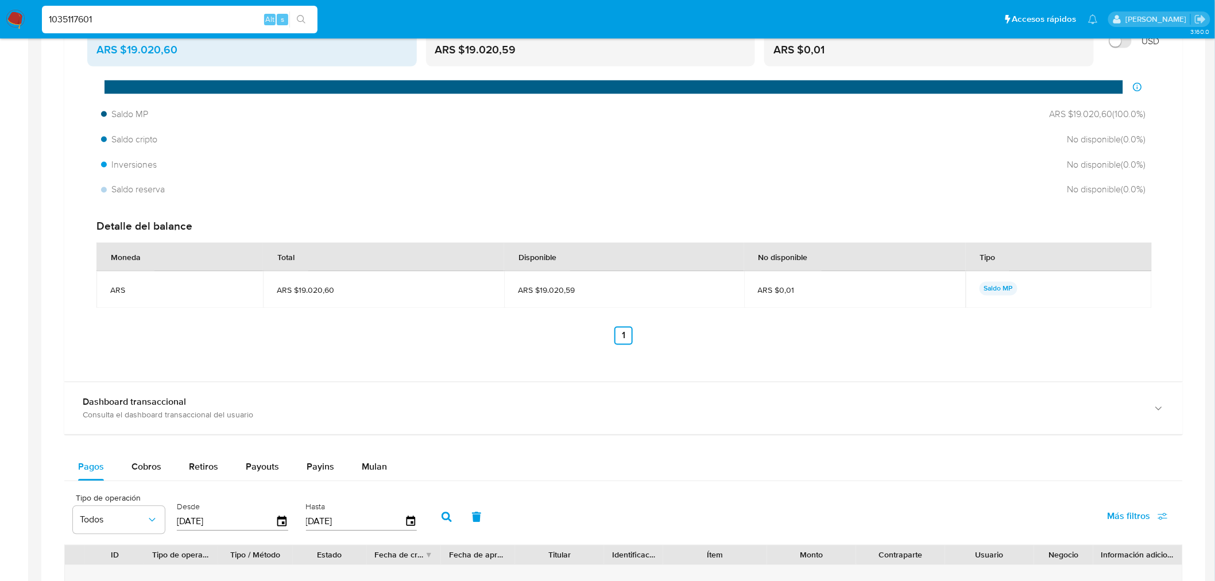
scroll to position [702, 0]
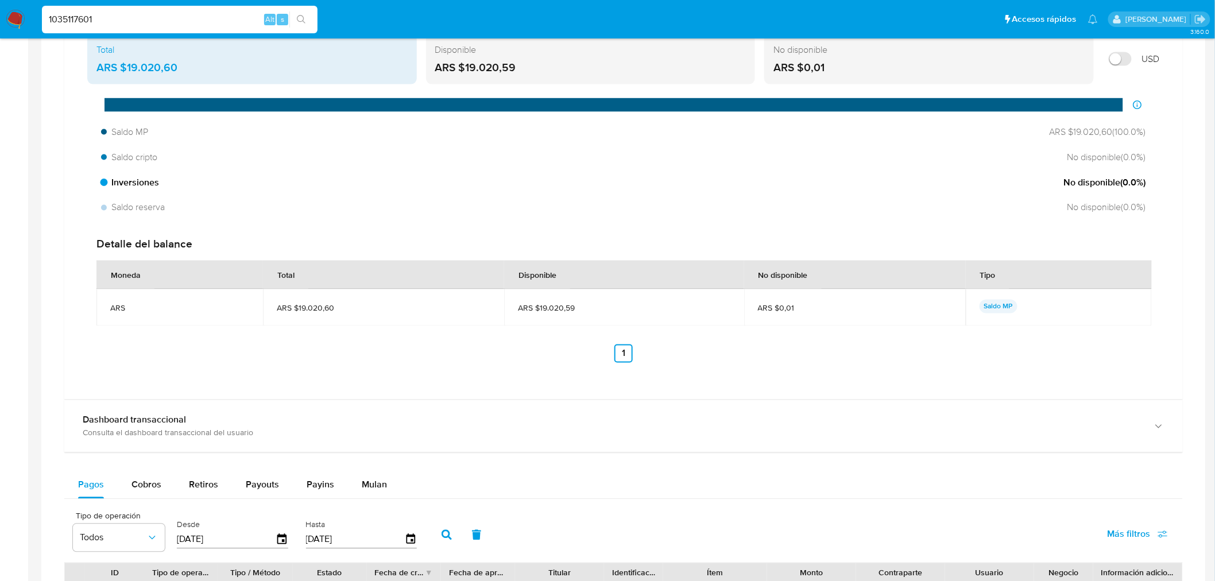
click at [125, 184] on span "Inversiones" at bounding box center [130, 182] width 58 height 13
click at [133, 187] on span "Inversiones" at bounding box center [130, 182] width 58 height 13
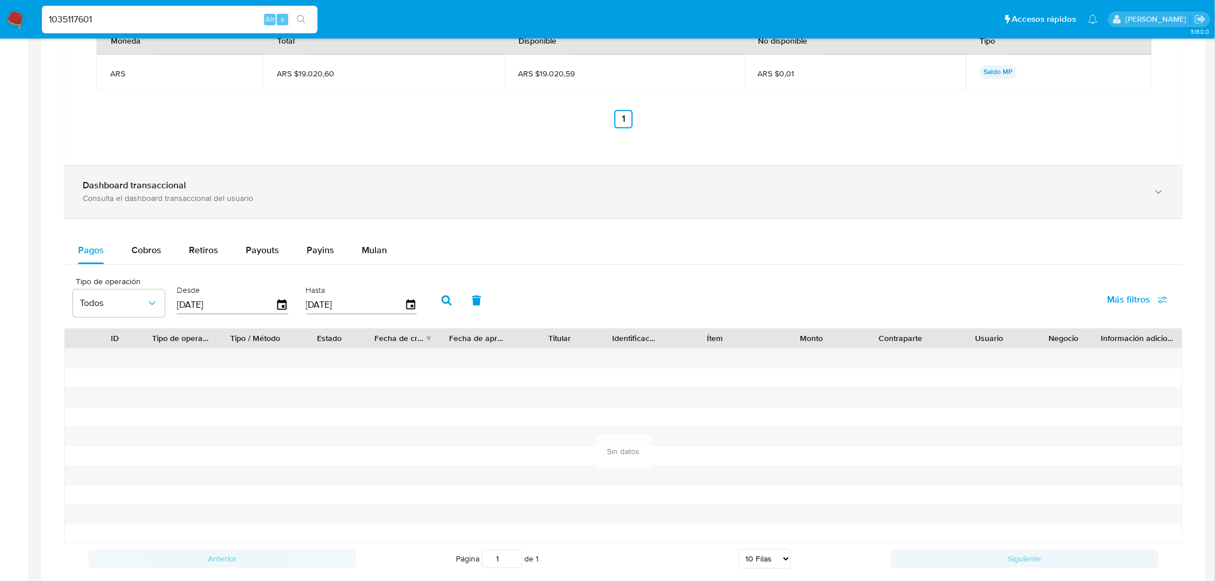
scroll to position [957, 0]
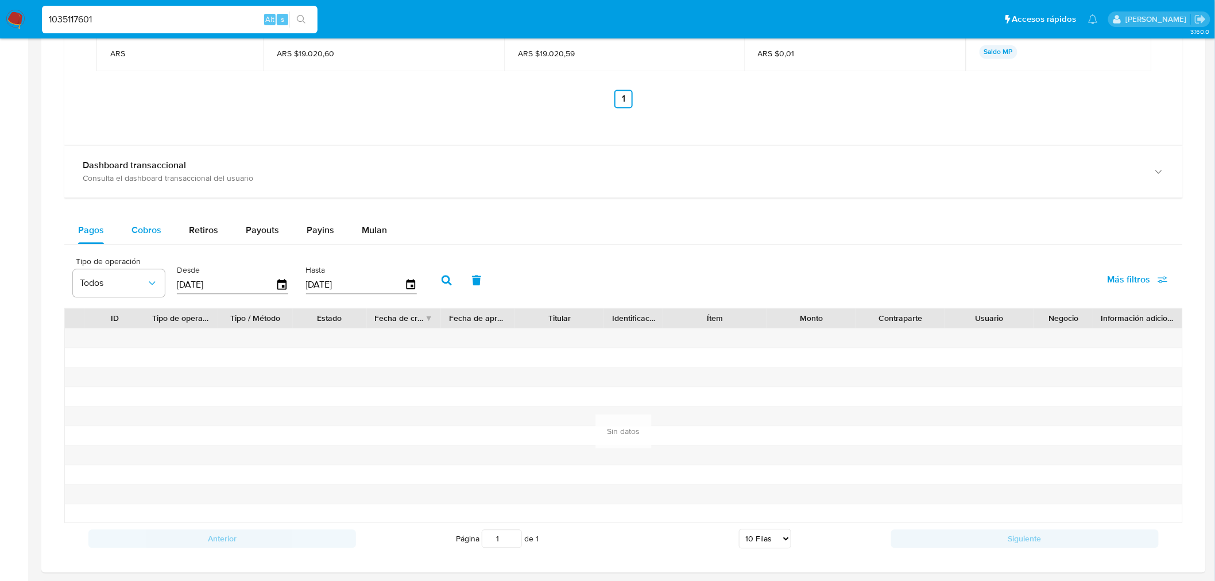
click at [144, 230] on span "Cobros" at bounding box center [147, 229] width 30 height 13
select select "10"
click at [202, 231] on span "Retiros" at bounding box center [203, 229] width 29 height 13
select select "10"
click at [257, 239] on div "Payouts" at bounding box center [262, 231] width 33 height 28
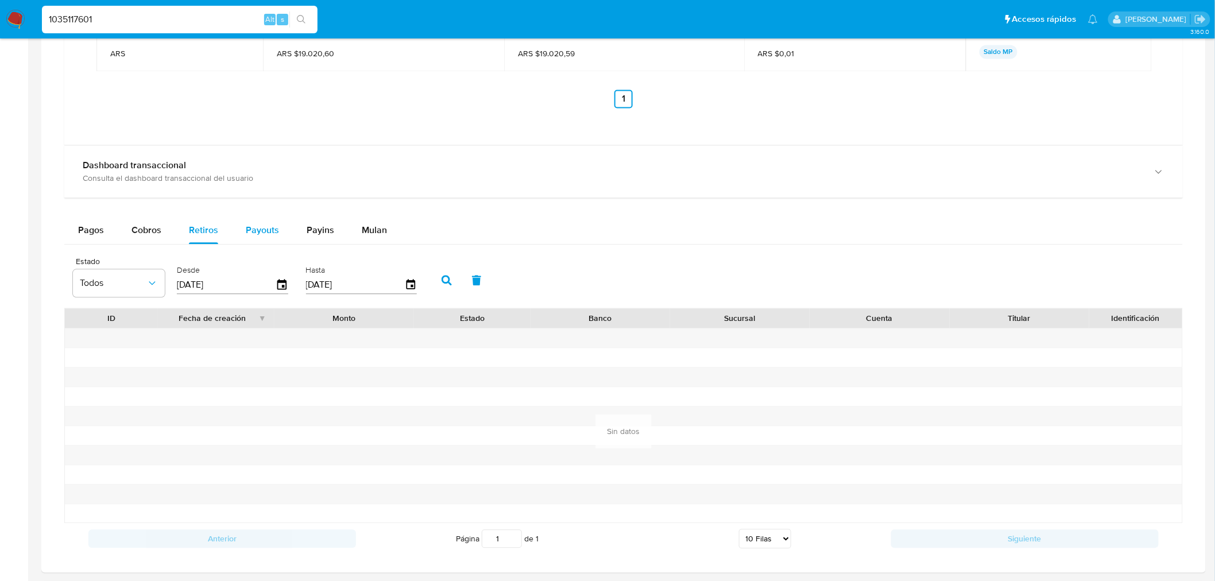
select select "10"
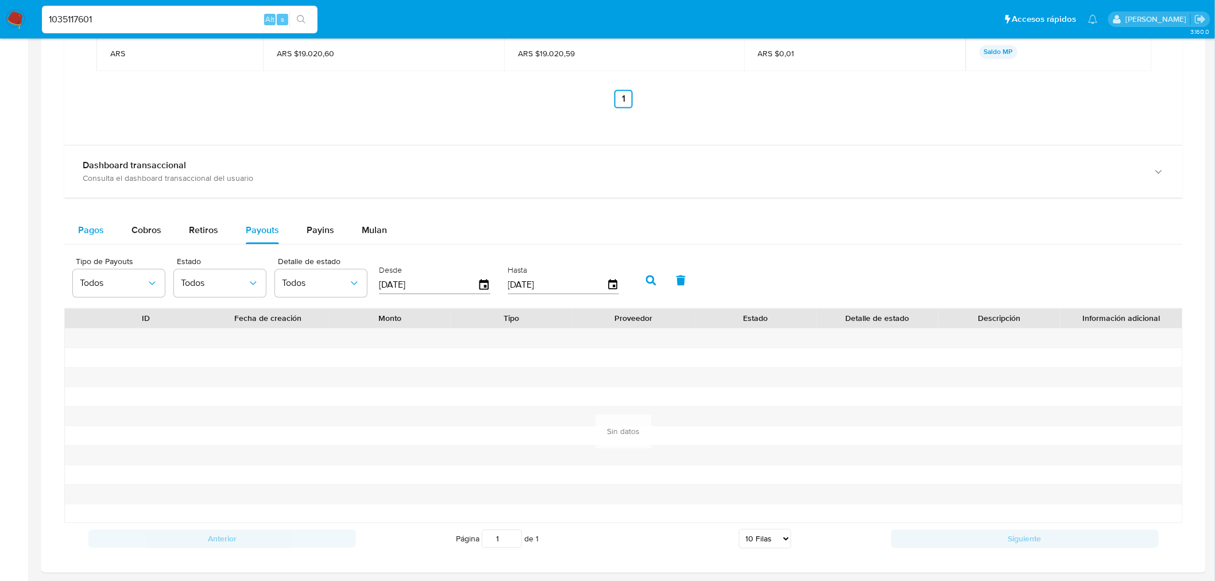
click at [69, 223] on button "Pagos" at bounding box center [90, 231] width 53 height 28
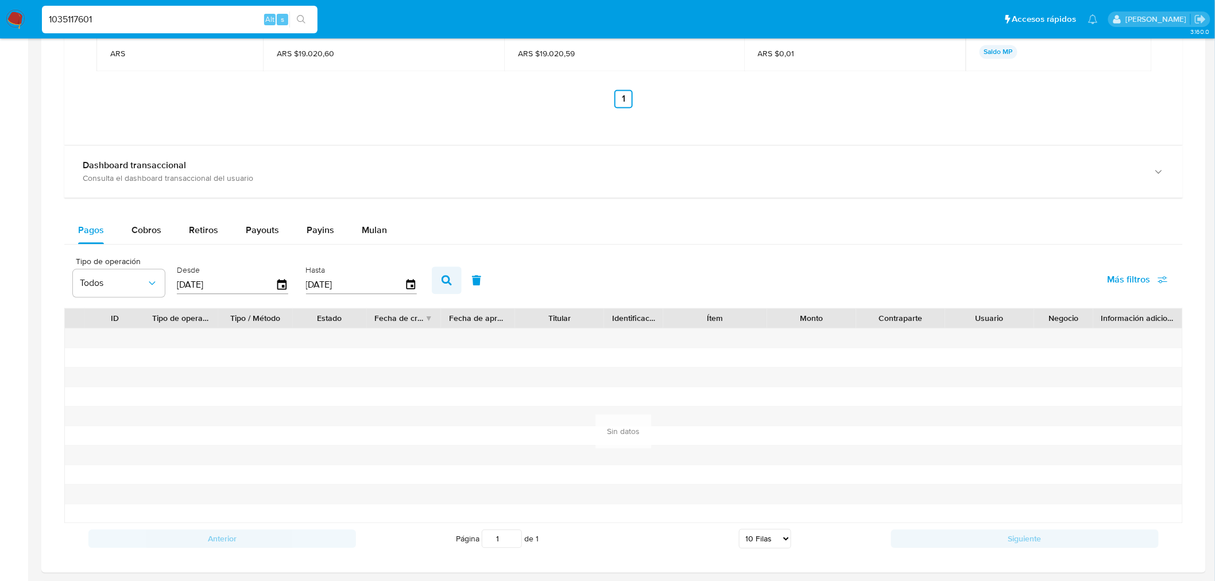
click at [435, 280] on button "button" at bounding box center [447, 280] width 30 height 28
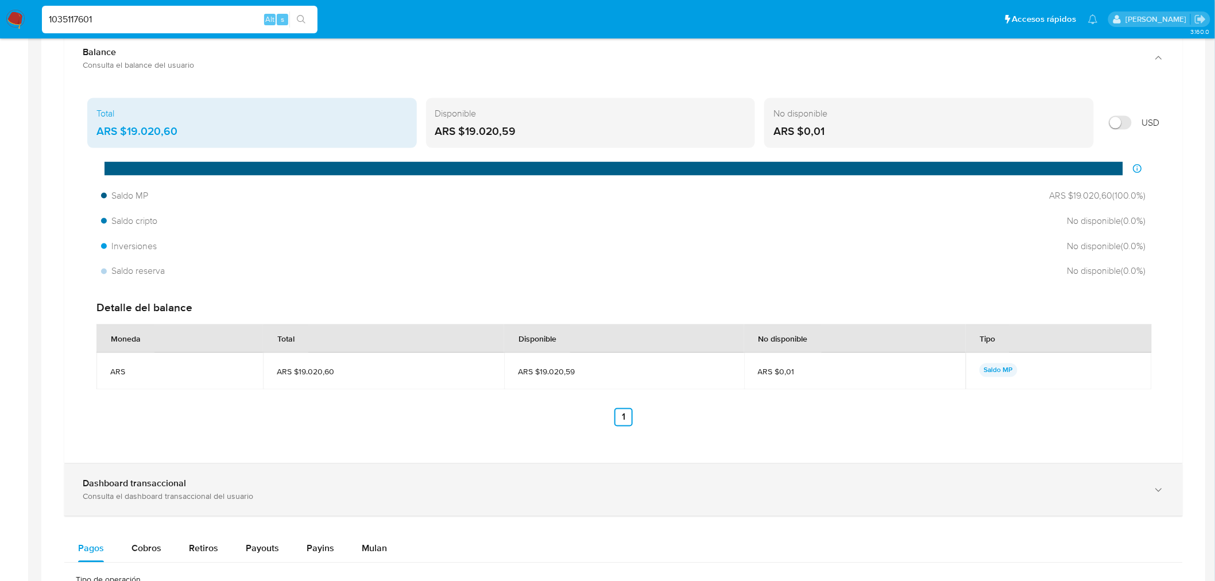
scroll to position [829, 0]
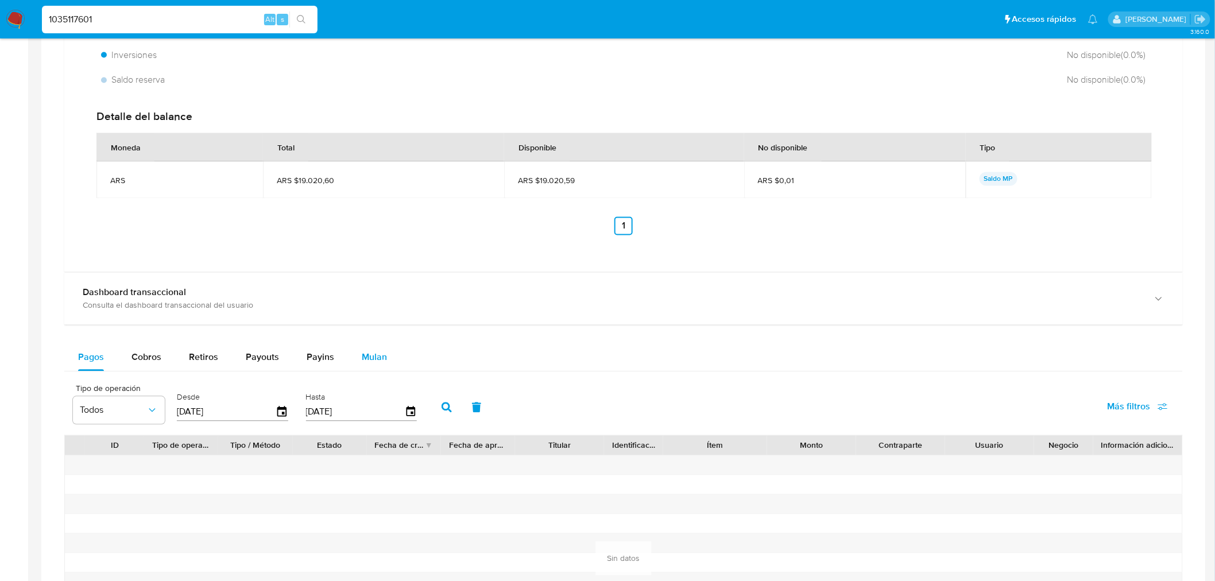
click at [370, 354] on span "Mulan" at bounding box center [374, 357] width 25 height 13
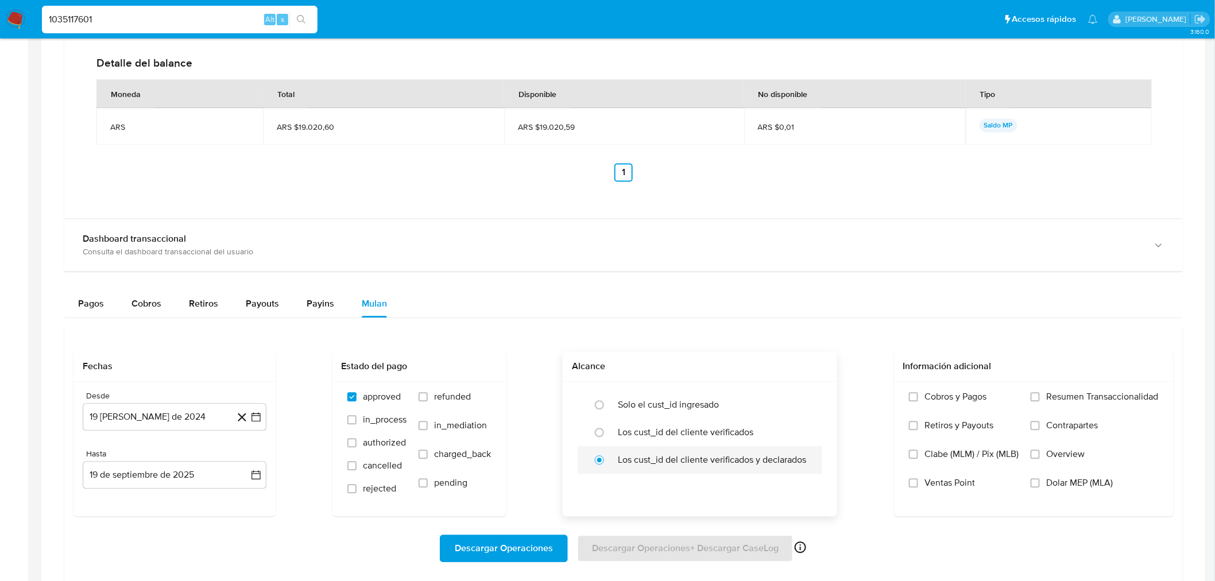
scroll to position [957, 0]
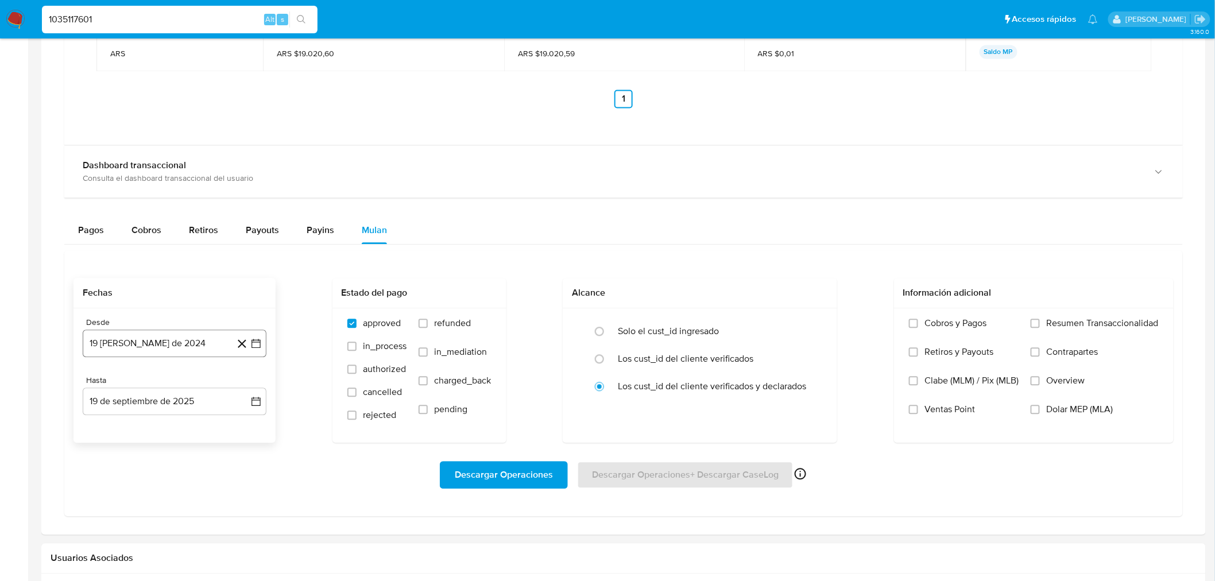
click at [205, 349] on button "19 de agosto de 2024" at bounding box center [175, 344] width 184 height 28
click at [243, 386] on icon "Mes siguiente" at bounding box center [246, 385] width 14 height 14
click at [126, 498] on button "17" at bounding box center [128, 497] width 18 height 18
click at [478, 483] on span "Descargar Operaciones" at bounding box center [504, 474] width 98 height 25
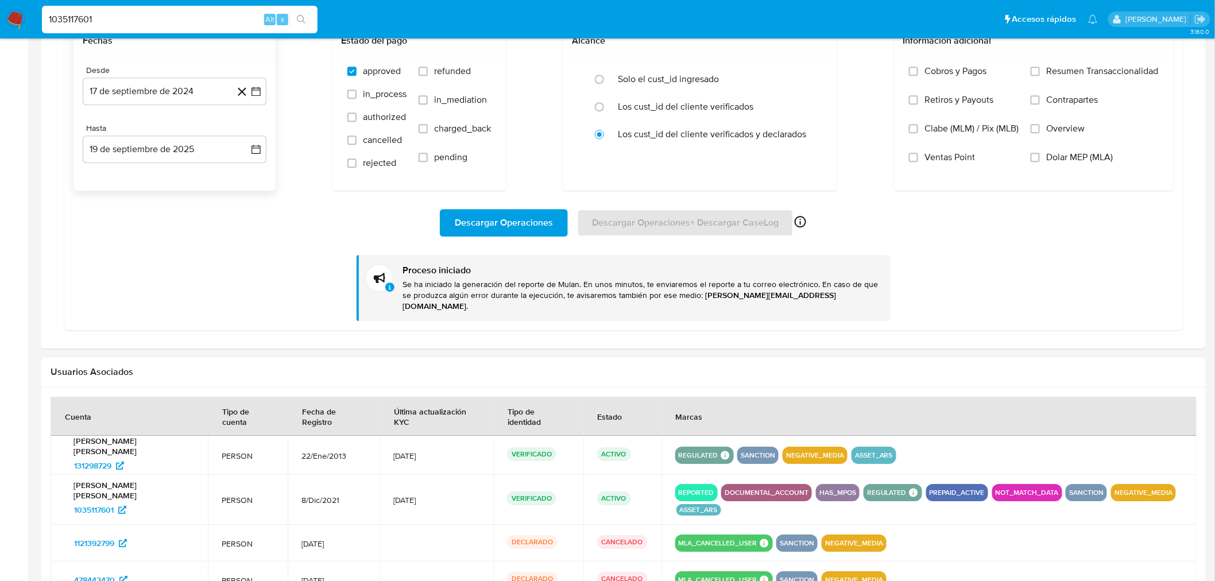
scroll to position [1149, 0]
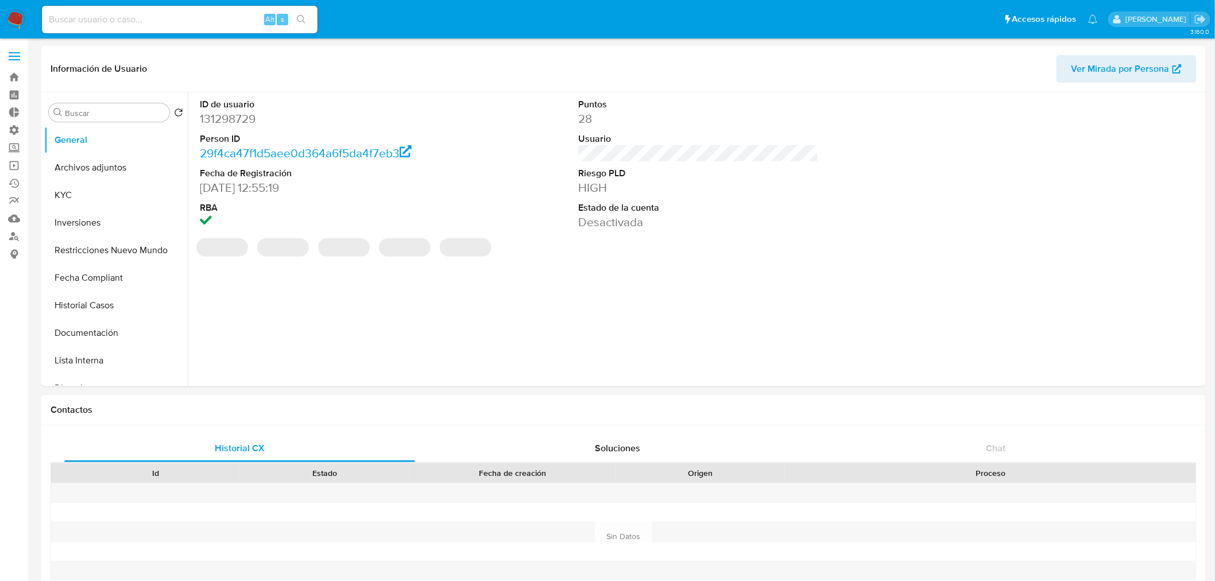
select select "10"
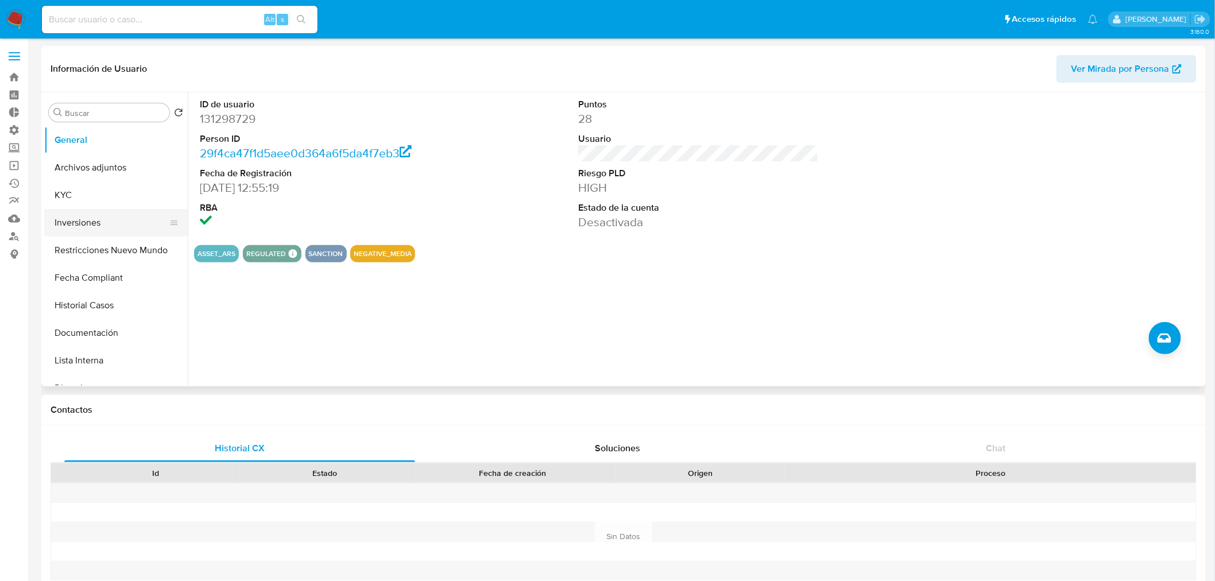
click at [88, 212] on button "Inversiones" at bounding box center [111, 223] width 134 height 28
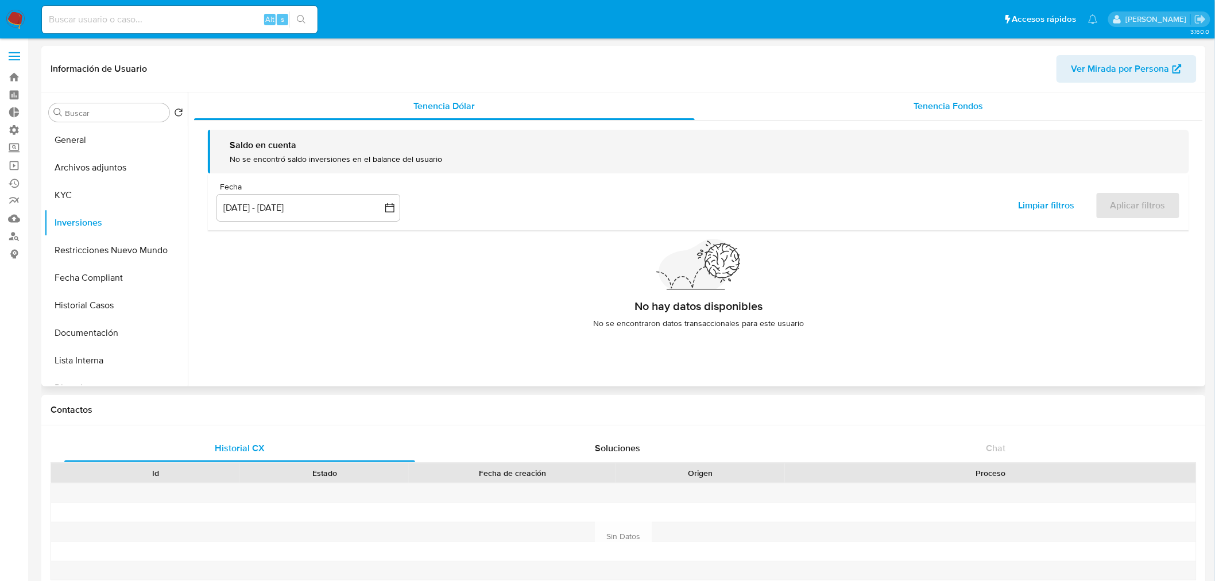
click at [999, 105] on div "Tenencia Fondos" at bounding box center [949, 106] width 509 height 28
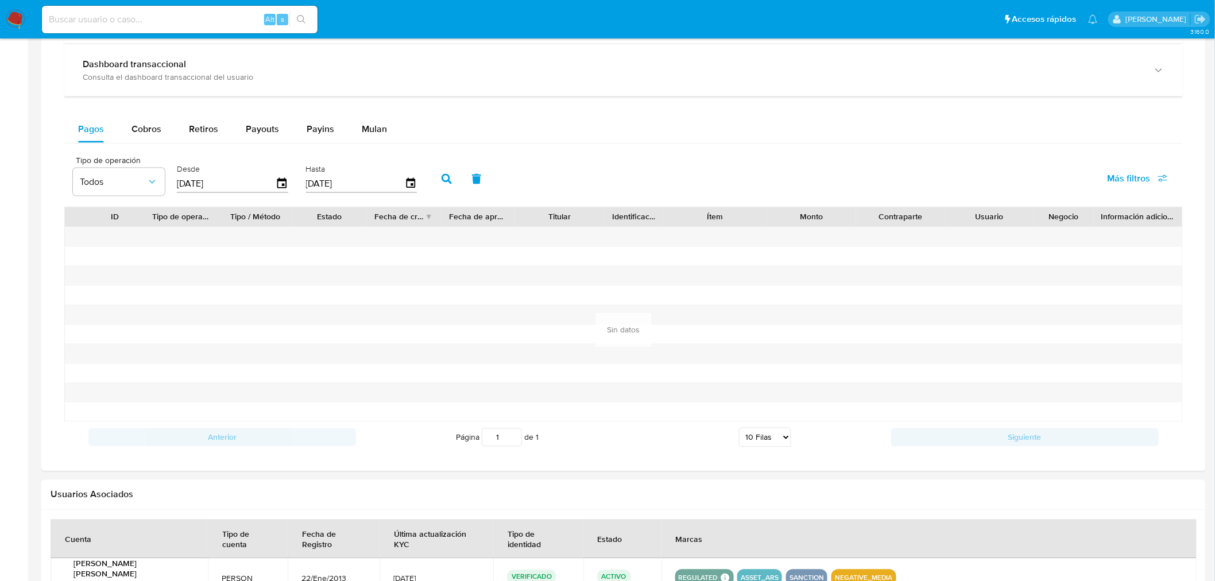
scroll to position [893, 0]
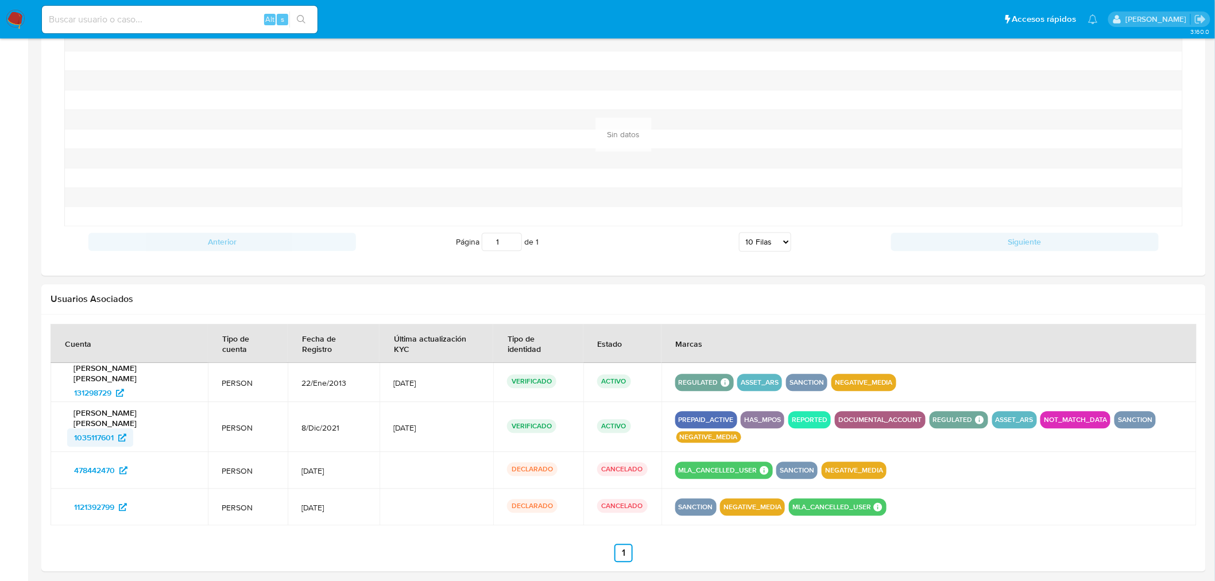
click at [95, 434] on span "1035117601" at bounding box center [94, 438] width 40 height 18
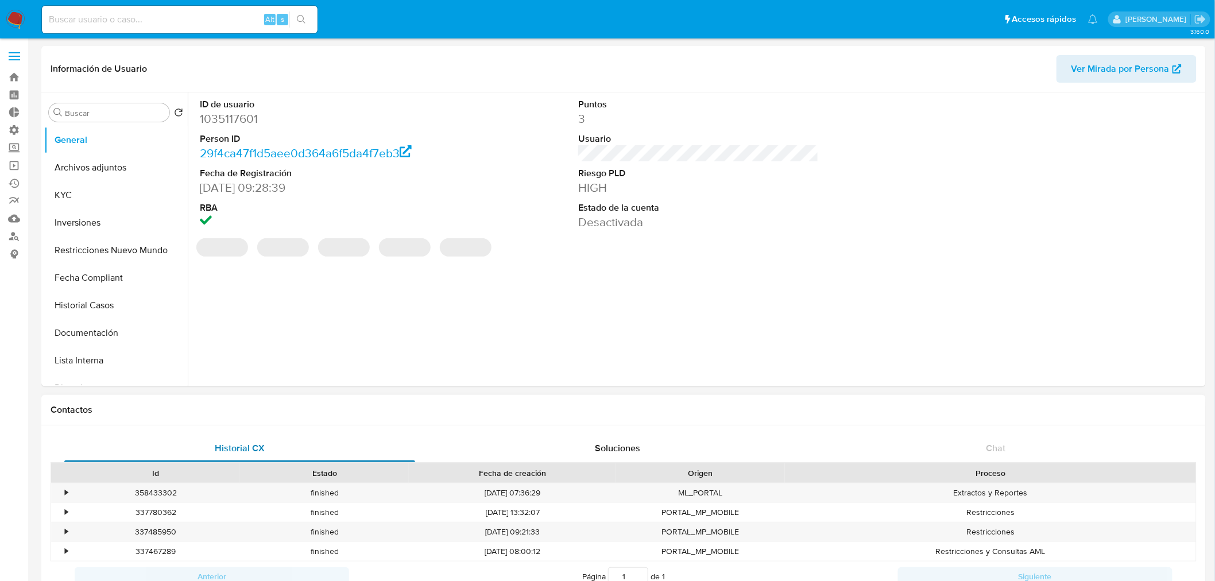
select select "10"
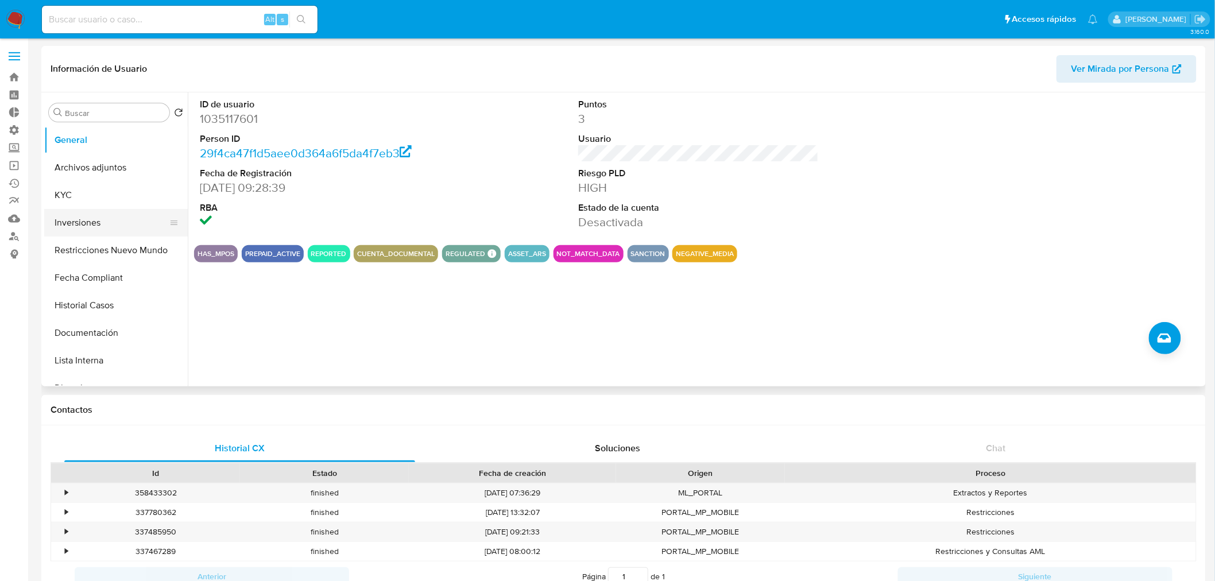
click at [110, 216] on button "Inversiones" at bounding box center [111, 223] width 134 height 28
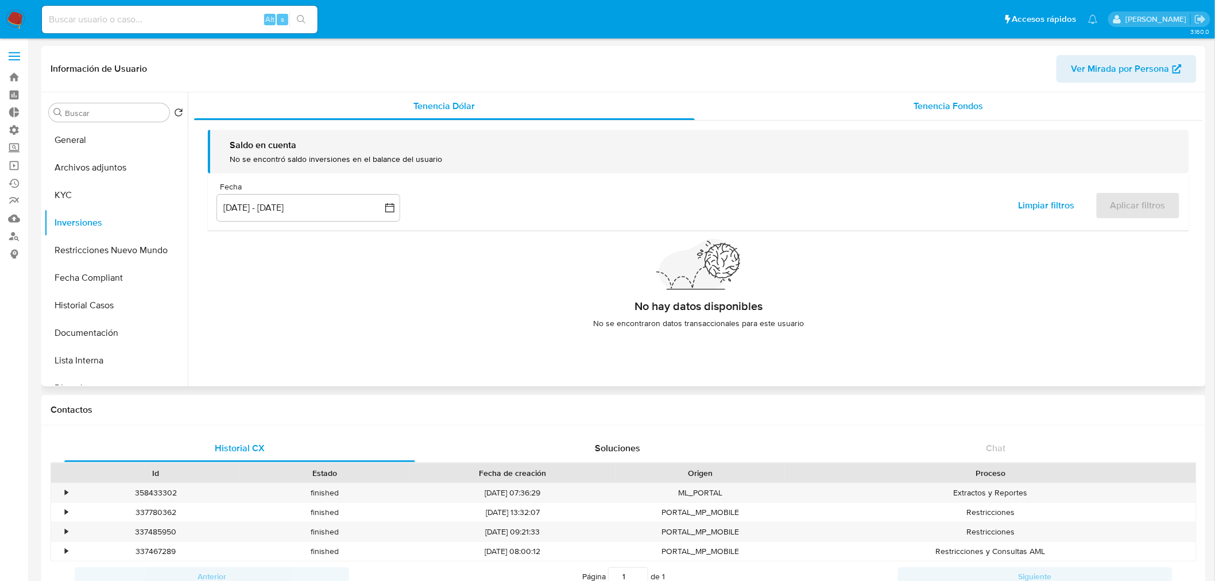
click at [966, 107] on span "Tenencia Fondos" at bounding box center [948, 105] width 69 height 13
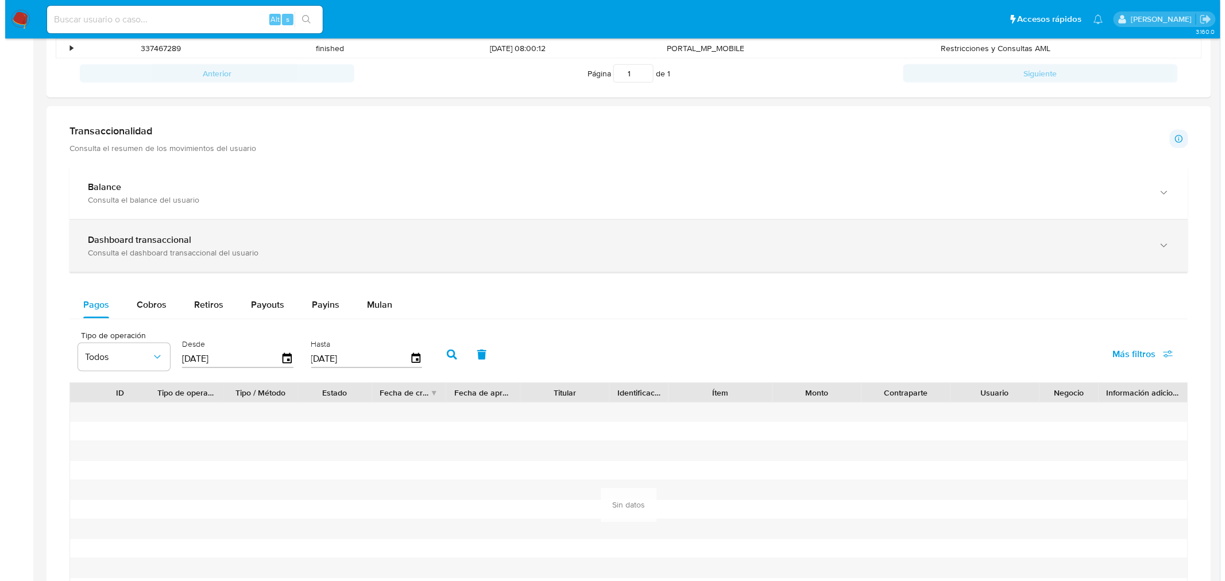
scroll to position [574, 0]
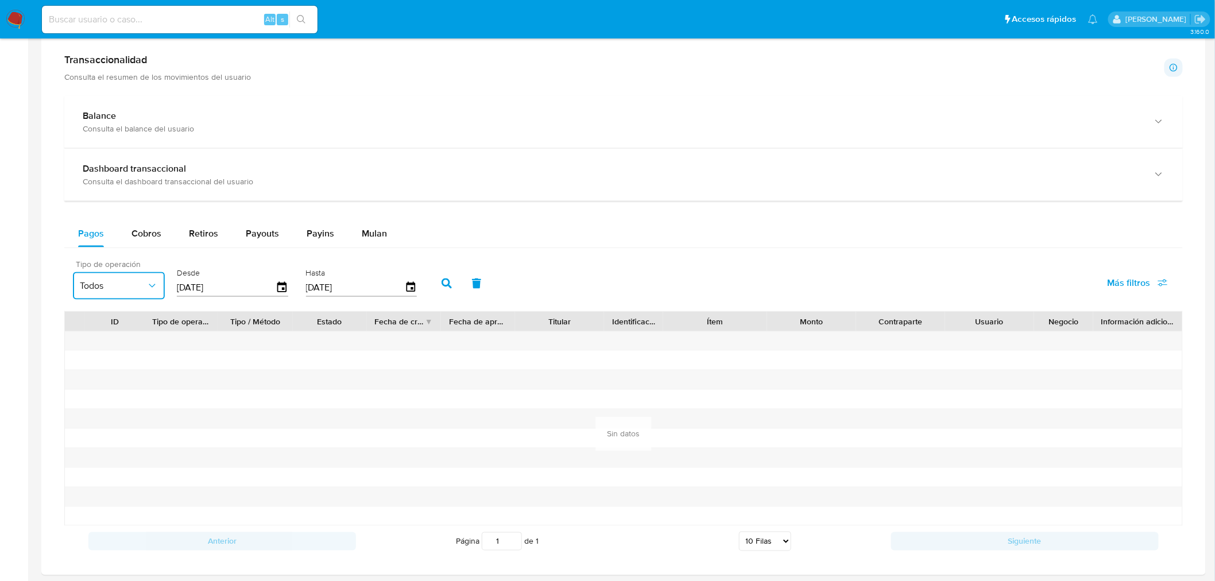
click at [128, 287] on span "Todos" at bounding box center [113, 285] width 67 height 11
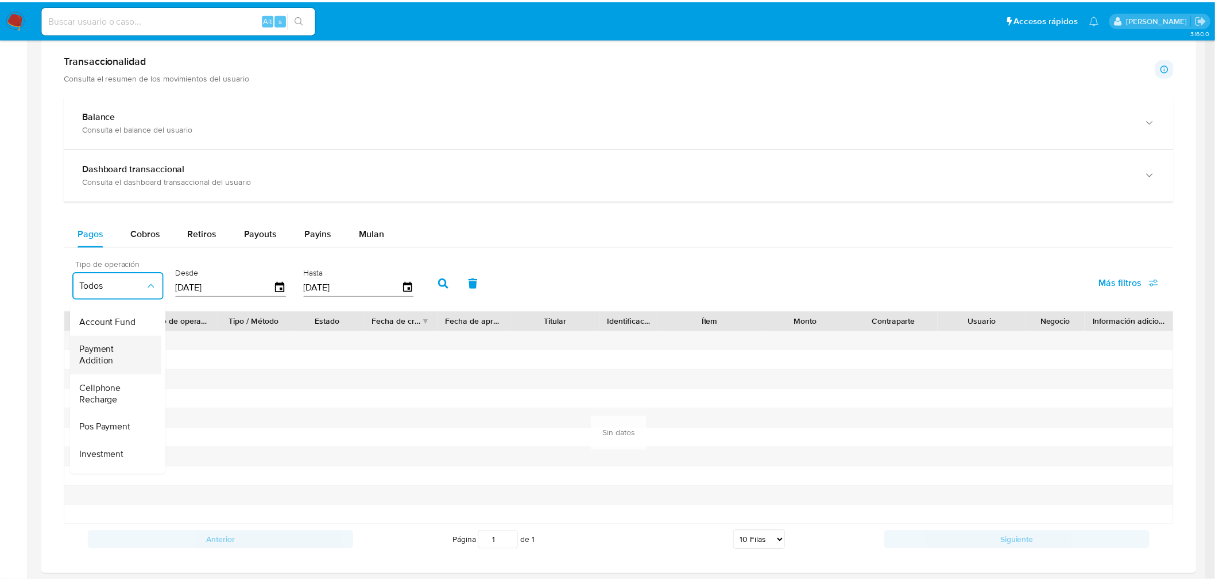
scroll to position [170, 0]
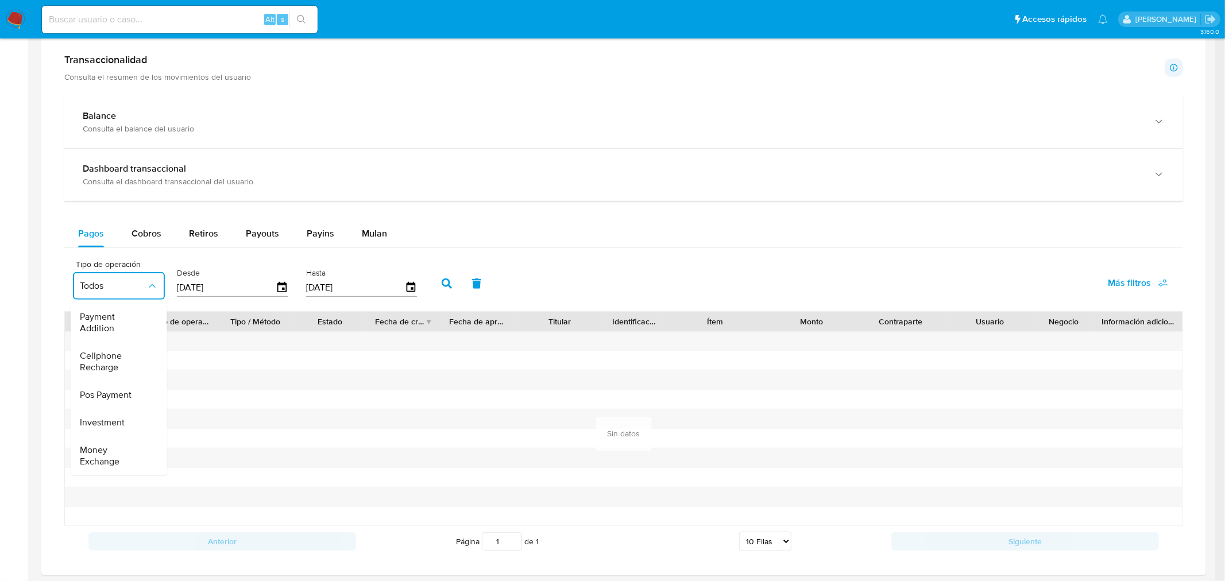
click at [113, 422] on div "Investment" at bounding box center [113, 423] width 67 height 28
click at [444, 280] on icon "button" at bounding box center [447, 284] width 10 height 10
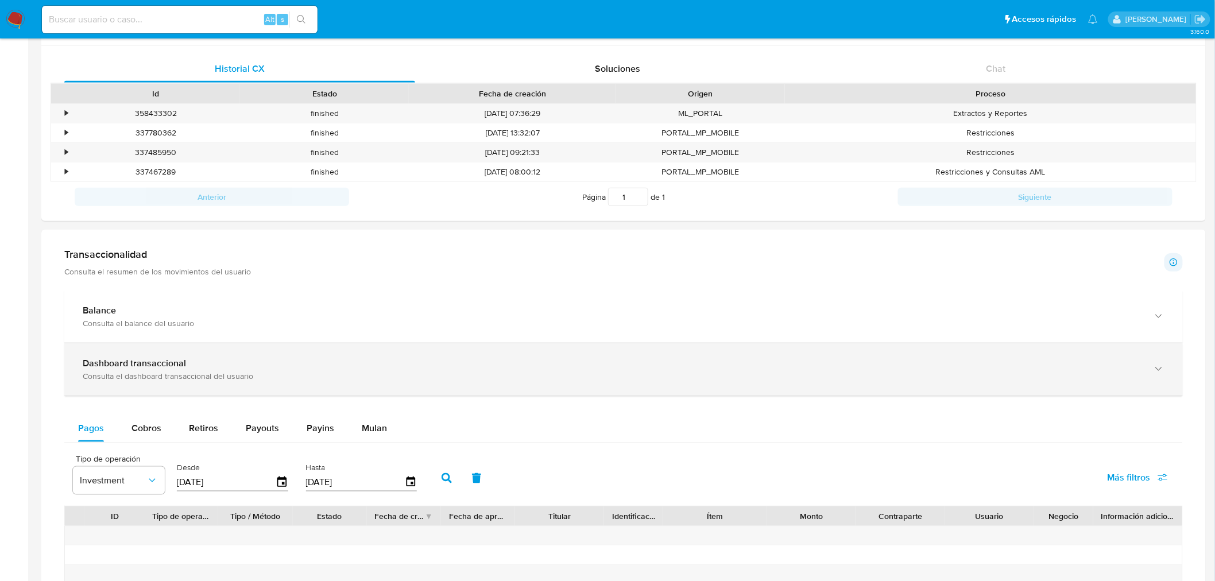
scroll to position [382, 0]
click at [266, 368] on div "Consulta el dashboard transaccional del usuario" at bounding box center [612, 373] width 1059 height 10
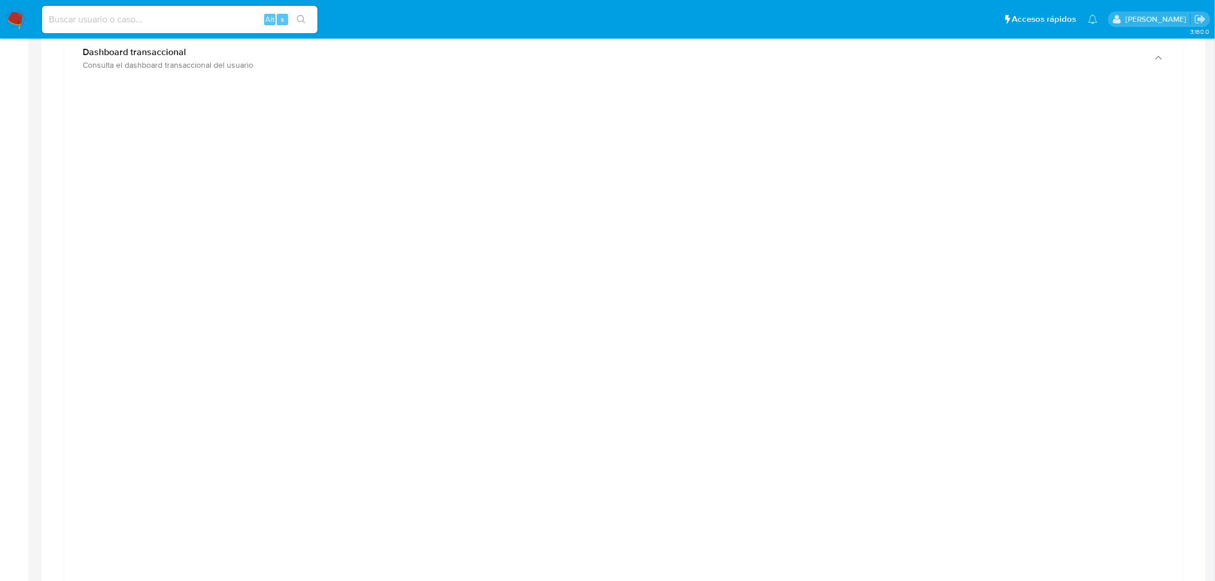
scroll to position [829, 0]
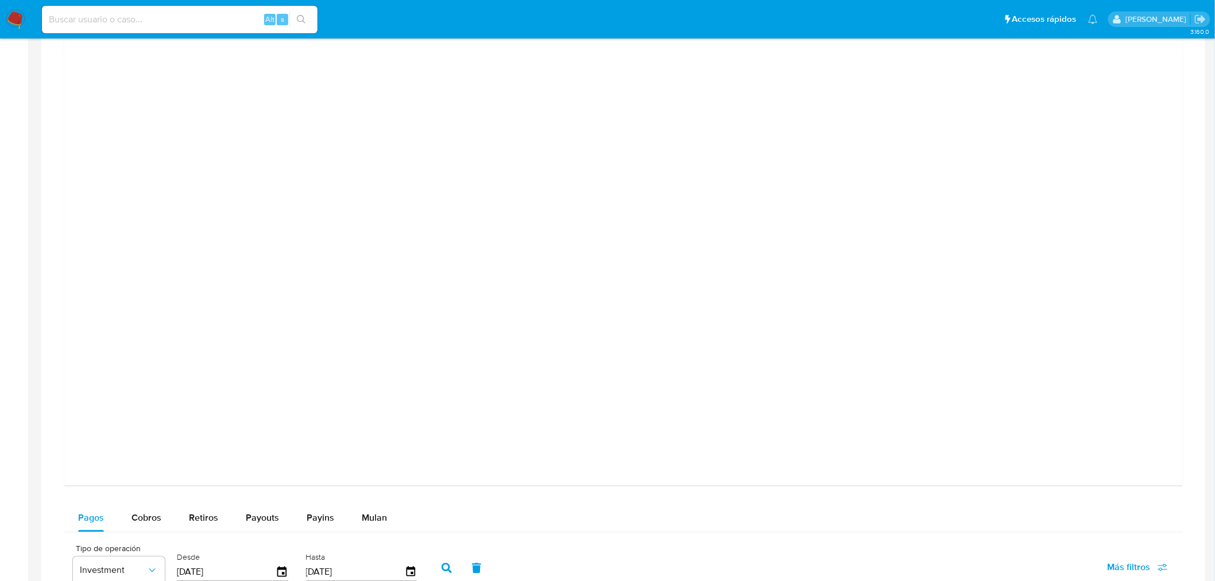
click at [1103, 214] on div at bounding box center [624, 213] width 1100 height 517
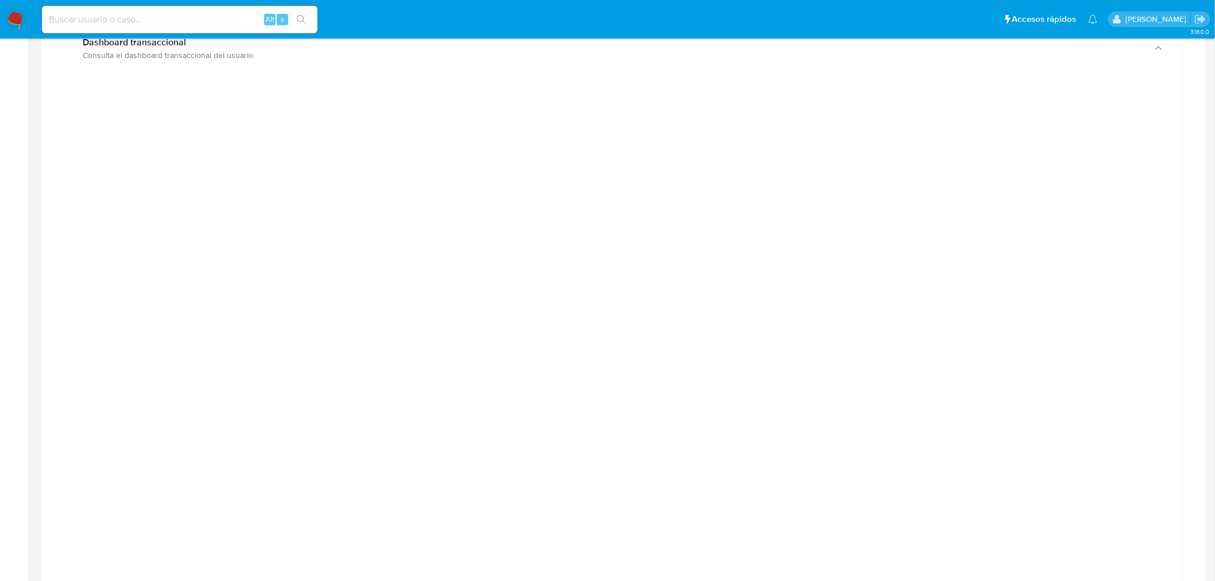
scroll to position [638, 0]
click at [1087, 364] on div at bounding box center [624, 404] width 1100 height 517
